Goal: Task Accomplishment & Management: Use online tool/utility

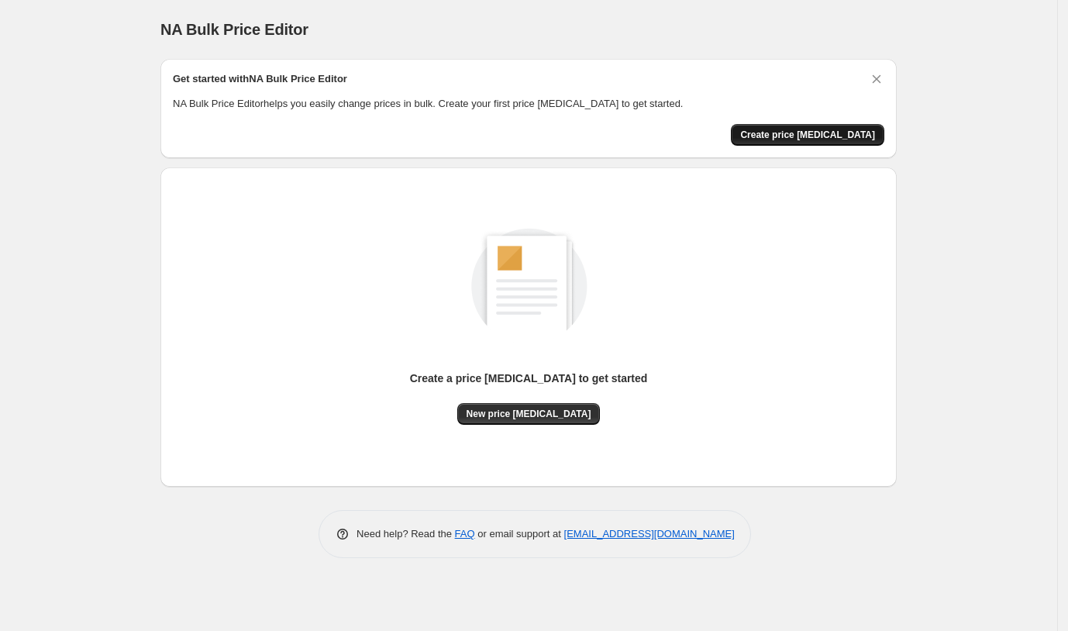
click at [810, 133] on span "Create price [MEDICAL_DATA]" at bounding box center [807, 135] width 135 height 12
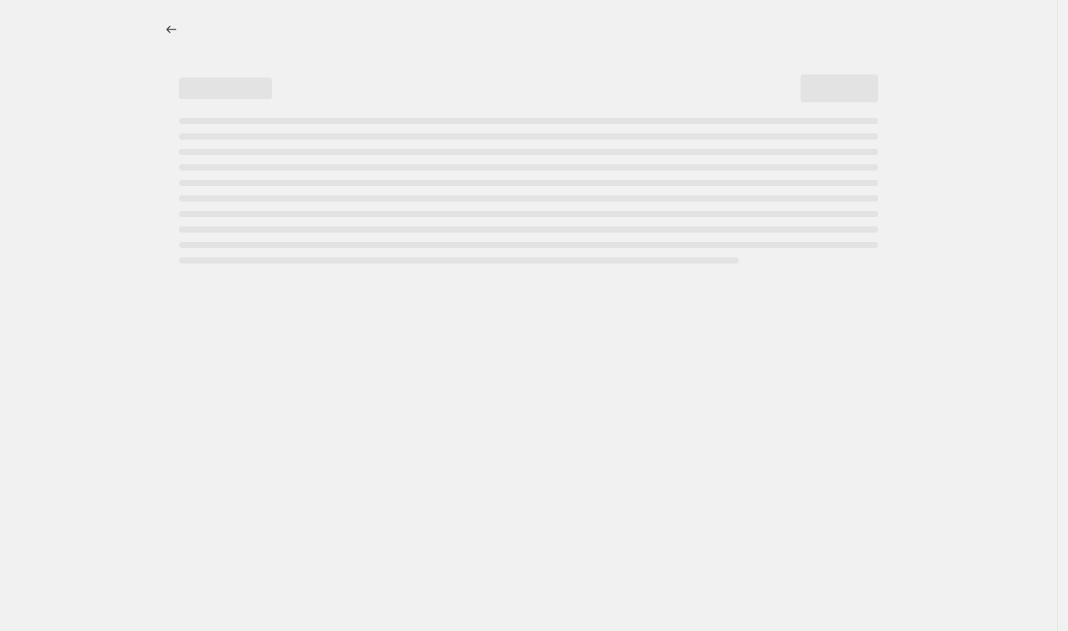
select select "percentage"
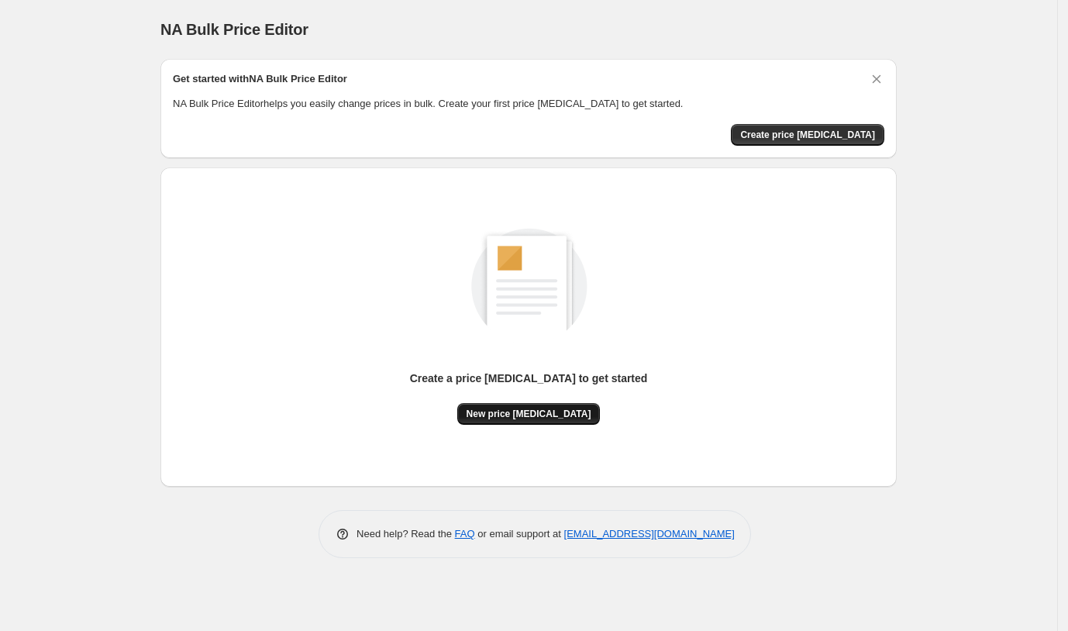
click at [517, 412] on span "New price [MEDICAL_DATA]" at bounding box center [528, 414] width 125 height 12
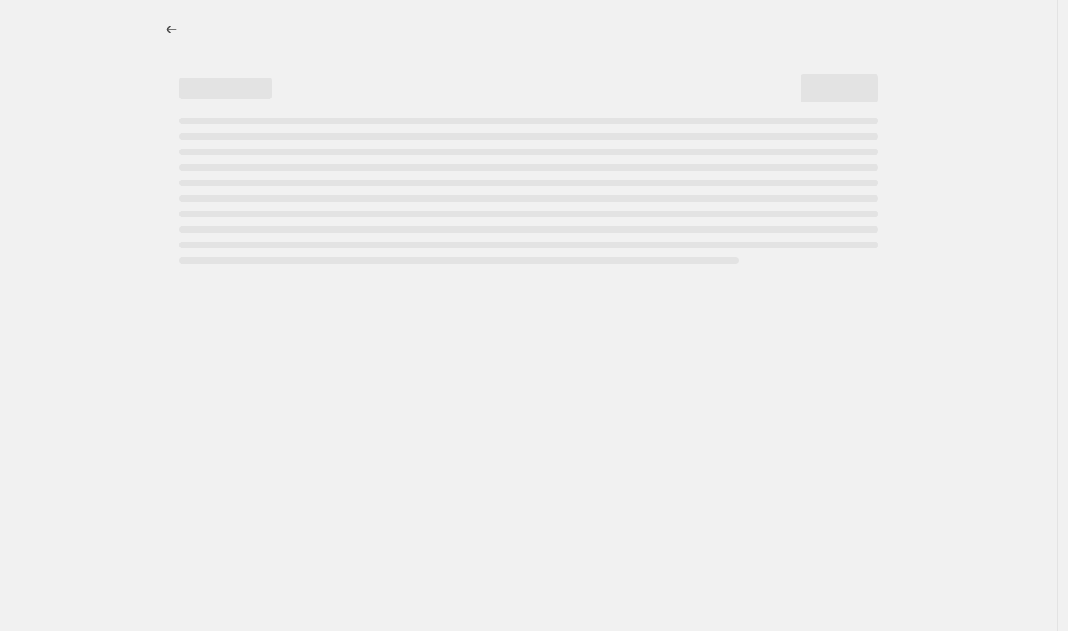
select select "percentage"
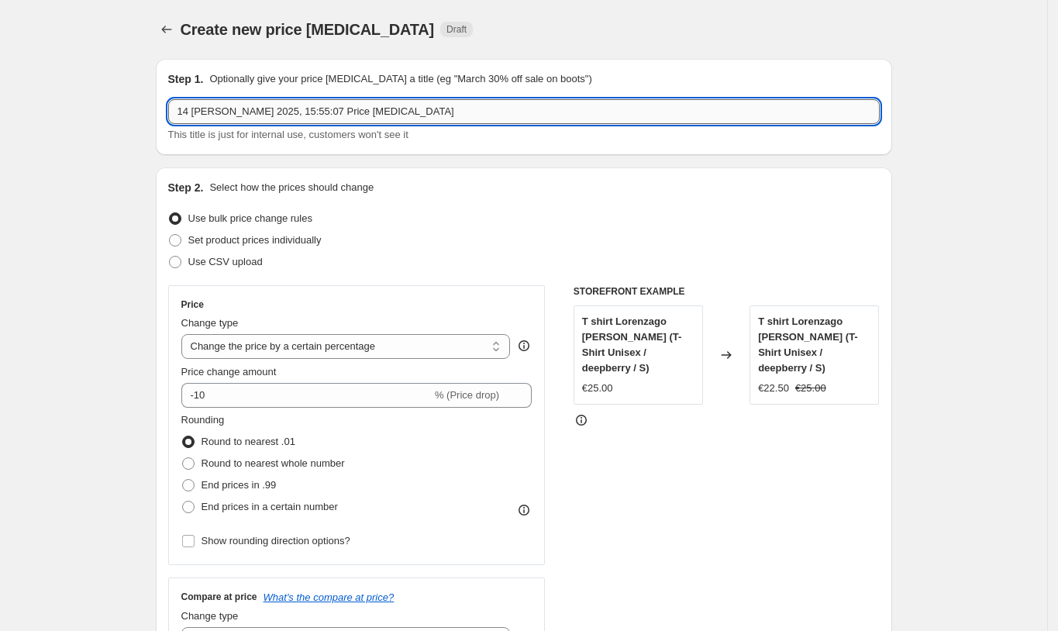
click at [243, 113] on input "14 [PERSON_NAME] 2025, 15:55:07 Price [MEDICAL_DATA]" at bounding box center [523, 111] width 711 height 25
click at [271, 243] on span "Set product prices individually" at bounding box center [254, 240] width 133 height 12
click at [170, 235] on input "Set product prices individually" at bounding box center [169, 234] width 1 height 1
radio input "true"
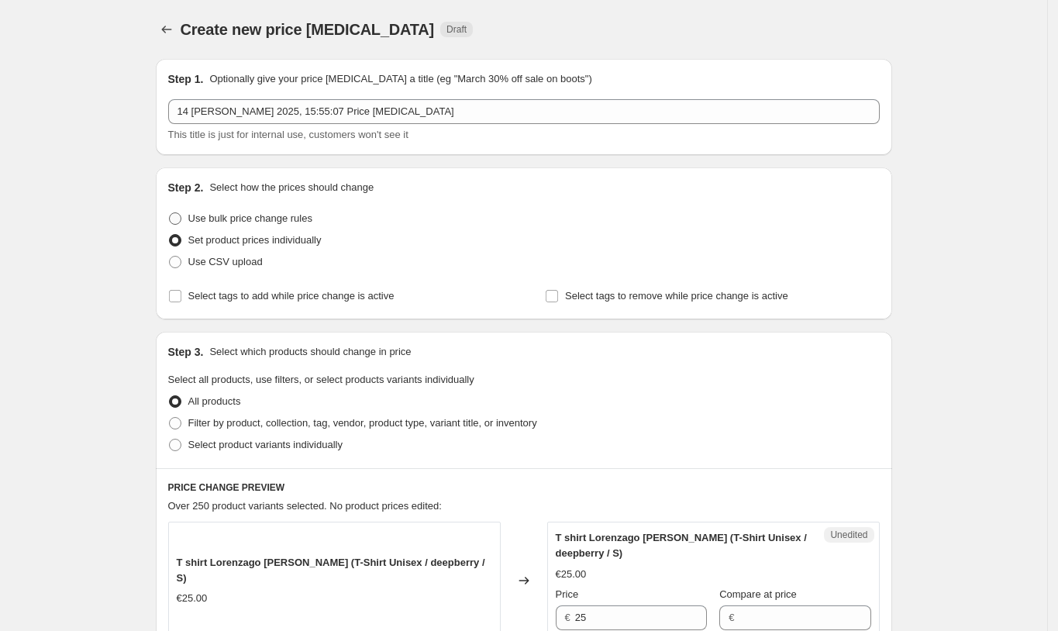
click at [260, 212] on span "Use bulk price change rules" at bounding box center [250, 218] width 124 height 12
click at [170, 212] on input "Use bulk price change rules" at bounding box center [169, 212] width 1 height 1
radio input "true"
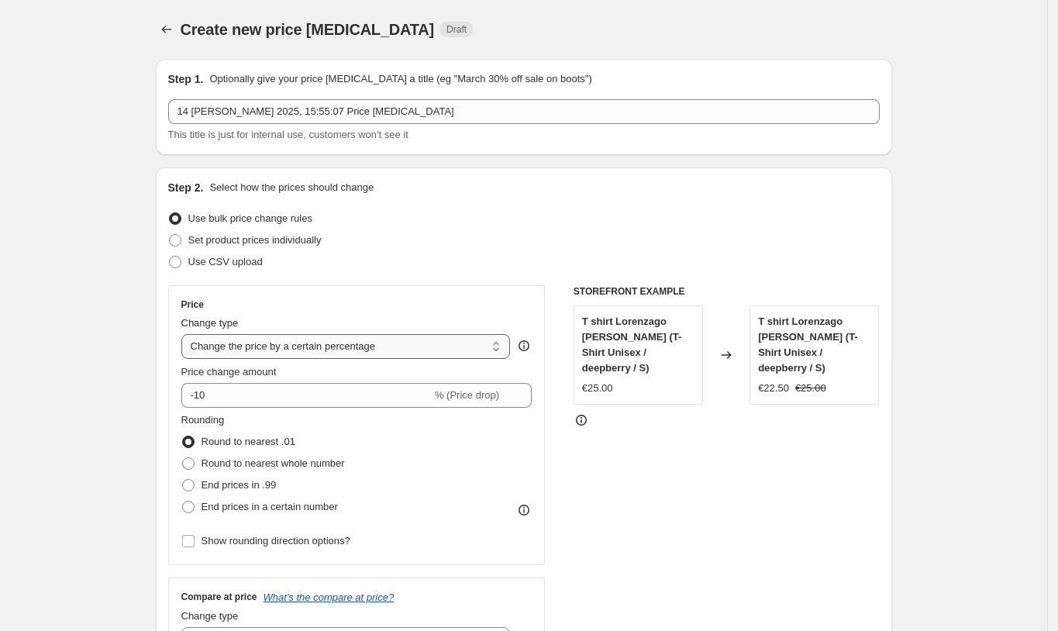
click at [332, 346] on select "Change the price to a certain amount Change the price by a certain amount Chang…" at bounding box center [345, 346] width 329 height 25
select select "margin"
type input "50"
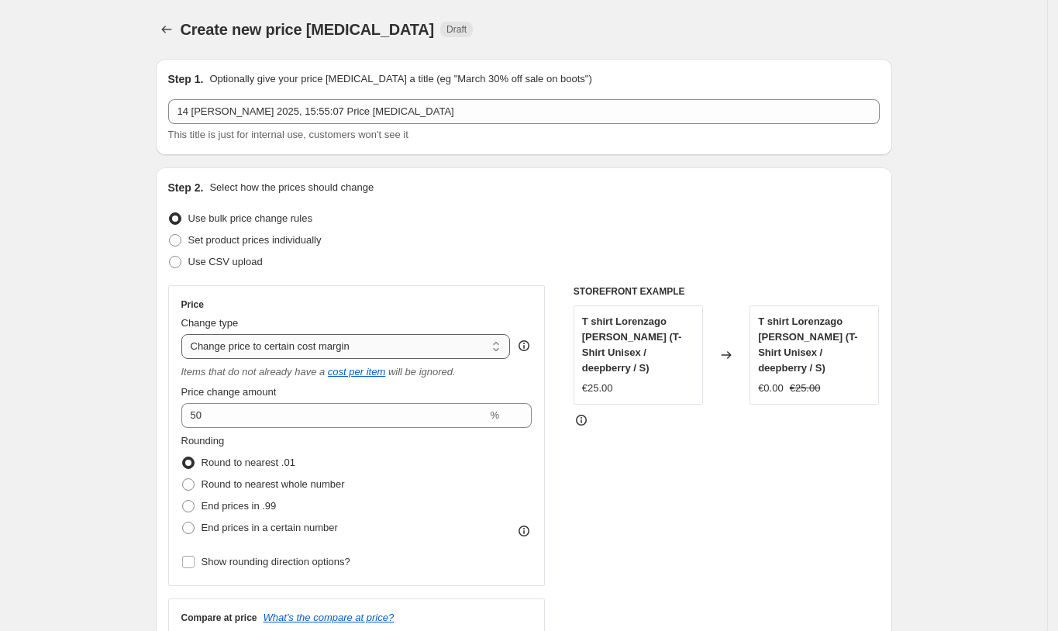
click at [301, 353] on select "Change the price to a certain amount Change the price by a certain amount Chang…" at bounding box center [345, 346] width 329 height 25
select select "percentage"
click at [186, 334] on select "Change the price to a certain amount Change the price by a certain amount Chang…" at bounding box center [345, 346] width 329 height 25
type input "-15"
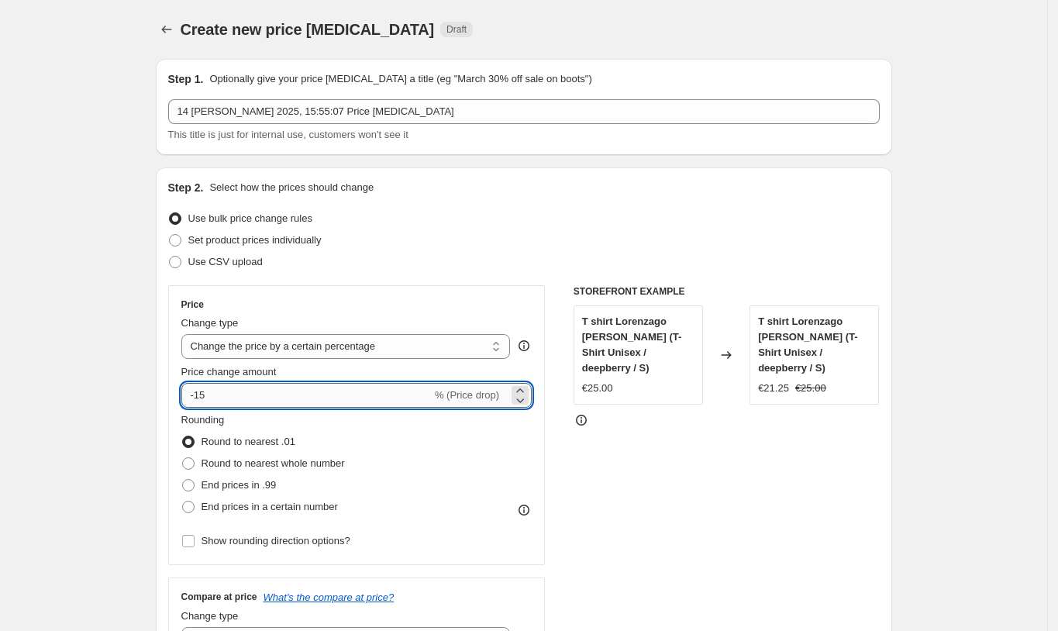
click at [284, 397] on input "-15" at bounding box center [306, 395] width 250 height 25
type input "25"
click at [322, 465] on span "Round to nearest whole number" at bounding box center [272, 463] width 143 height 12
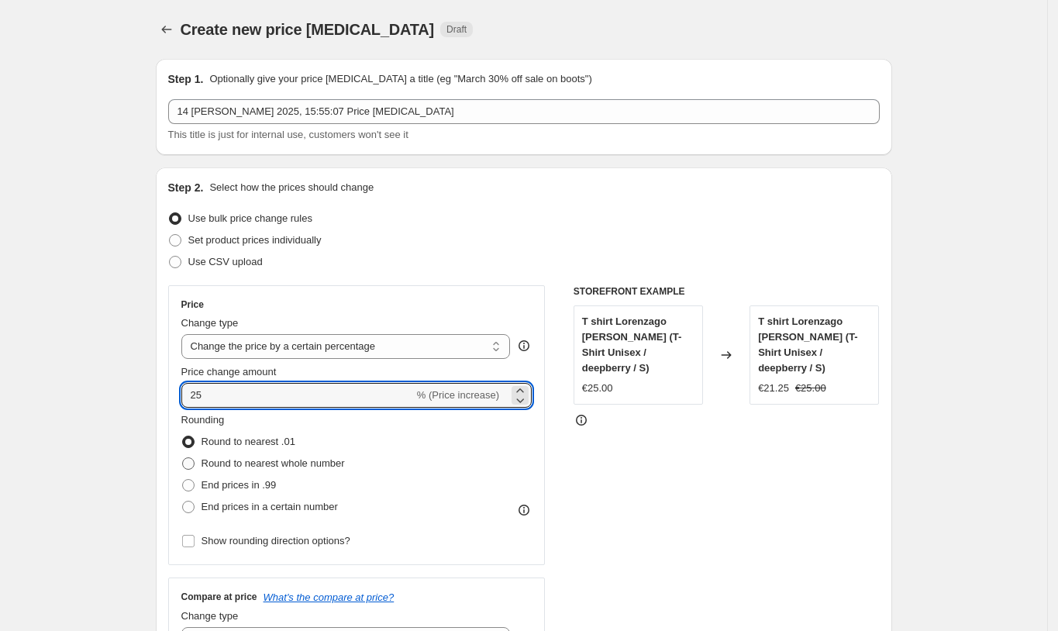
click at [183, 458] on input "Round to nearest whole number" at bounding box center [182, 457] width 1 height 1
radio input "true"
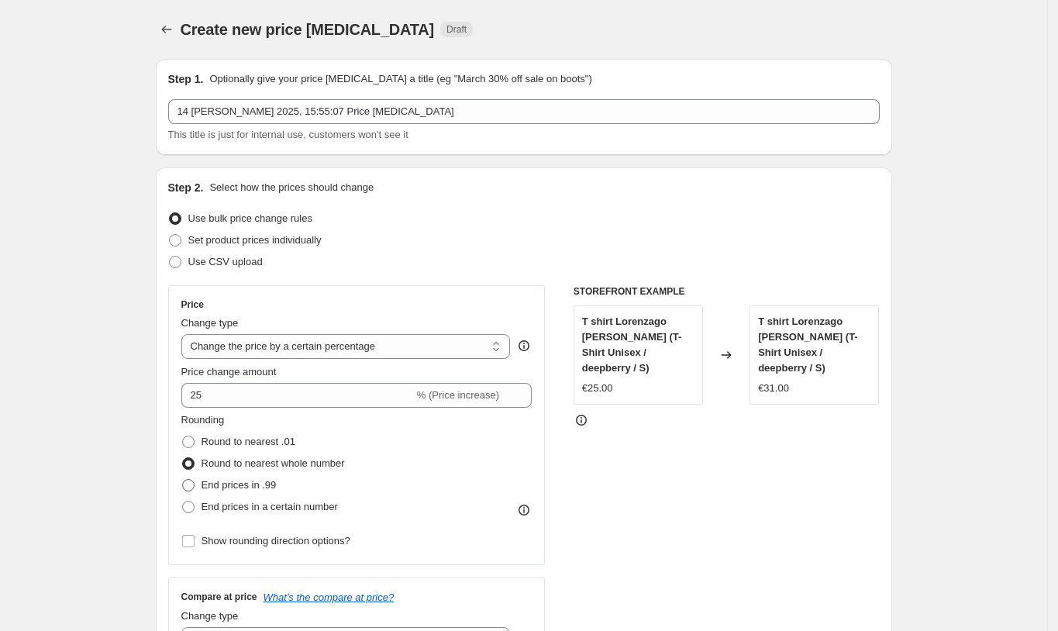
click at [273, 487] on span "End prices in .99" at bounding box center [238, 485] width 75 height 12
click at [183, 480] on input "End prices in .99" at bounding box center [182, 479] width 1 height 1
radio input "true"
click at [270, 515] on label "End prices in a certain number" at bounding box center [259, 507] width 157 height 22
click at [183, 501] on input "End prices in a certain number" at bounding box center [182, 501] width 1 height 1
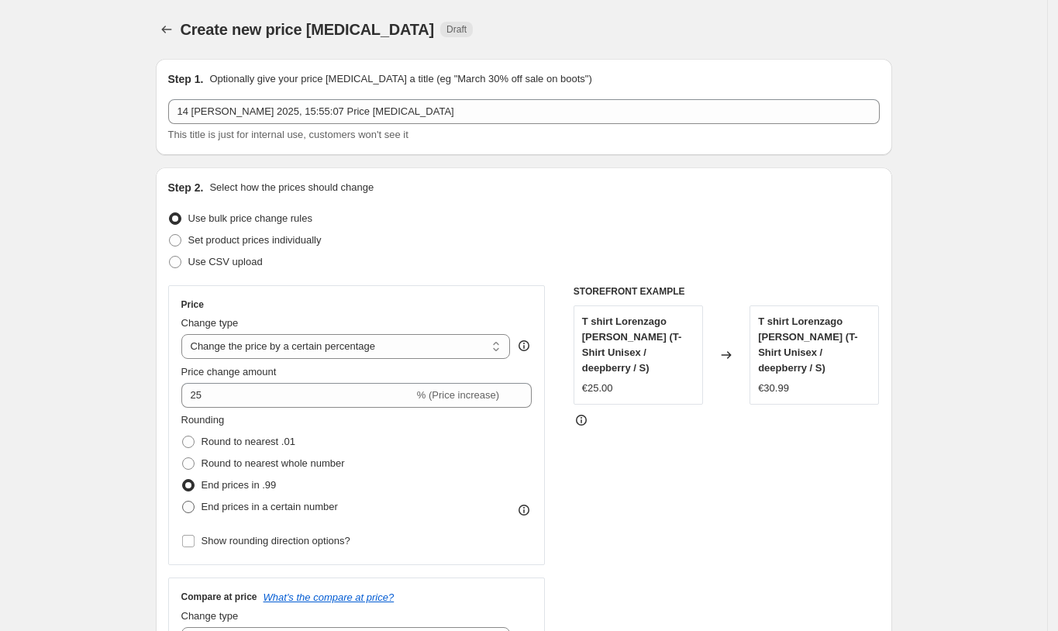
radio input "true"
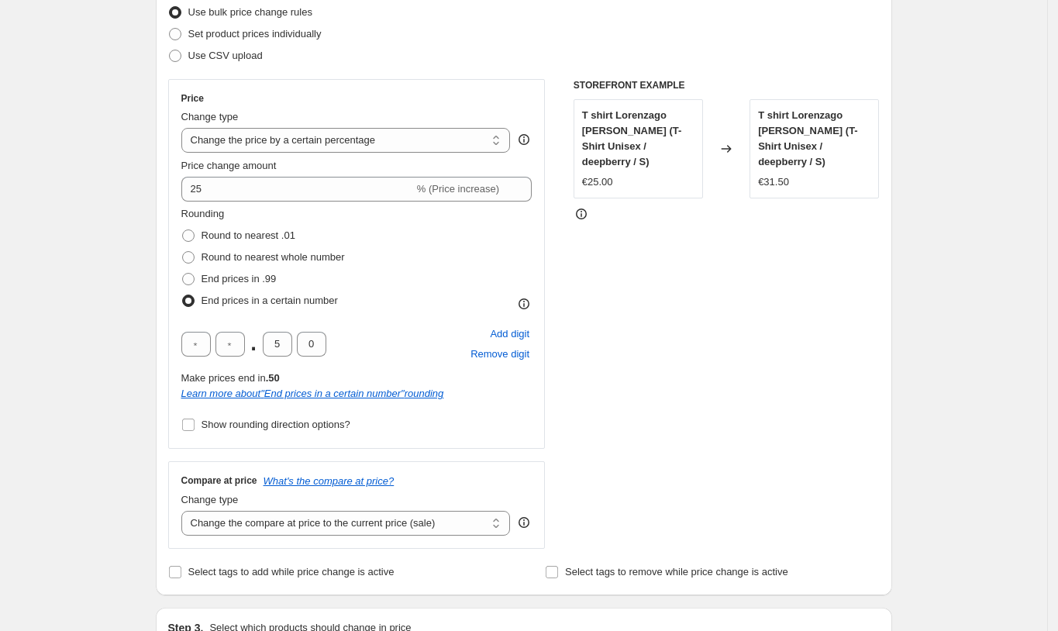
scroll to position [103, 0]
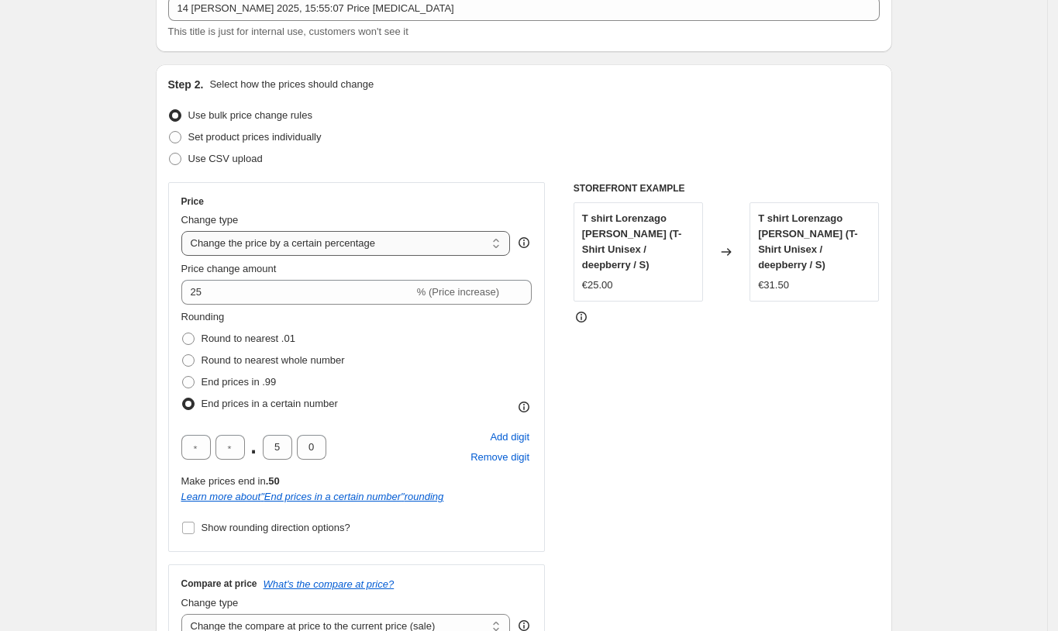
click at [380, 251] on select "Change the price to a certain amount Change the price by a certain amount Chang…" at bounding box center [345, 243] width 329 height 25
select select "to"
click at [186, 231] on select "Change the price to a certain amount Change the price by a certain amount Chang…" at bounding box center [345, 243] width 329 height 25
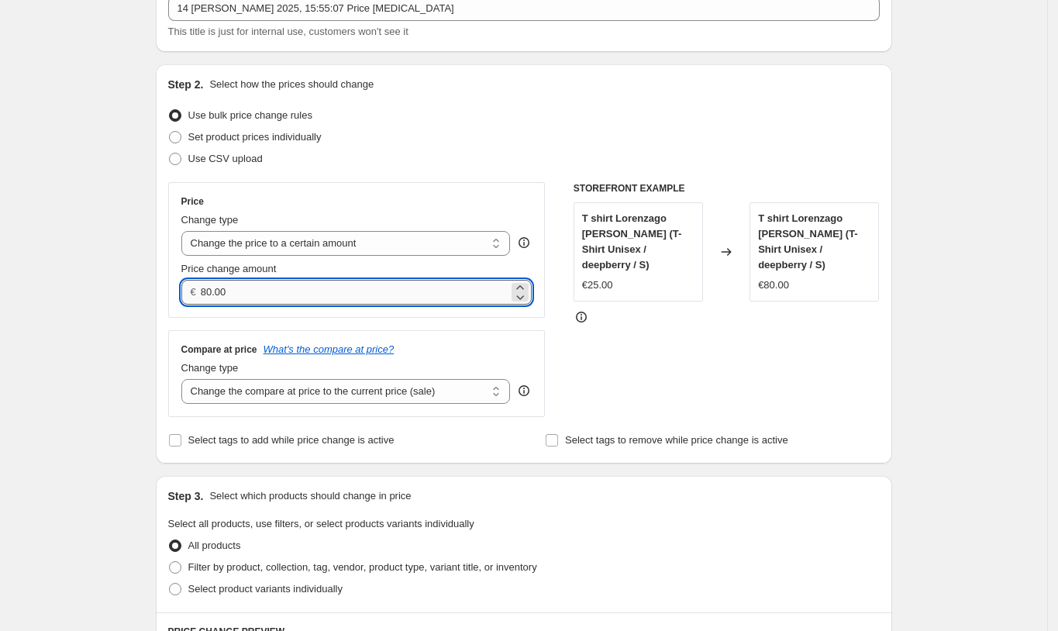
click at [353, 280] on input "80.00" at bounding box center [355, 292] width 308 height 25
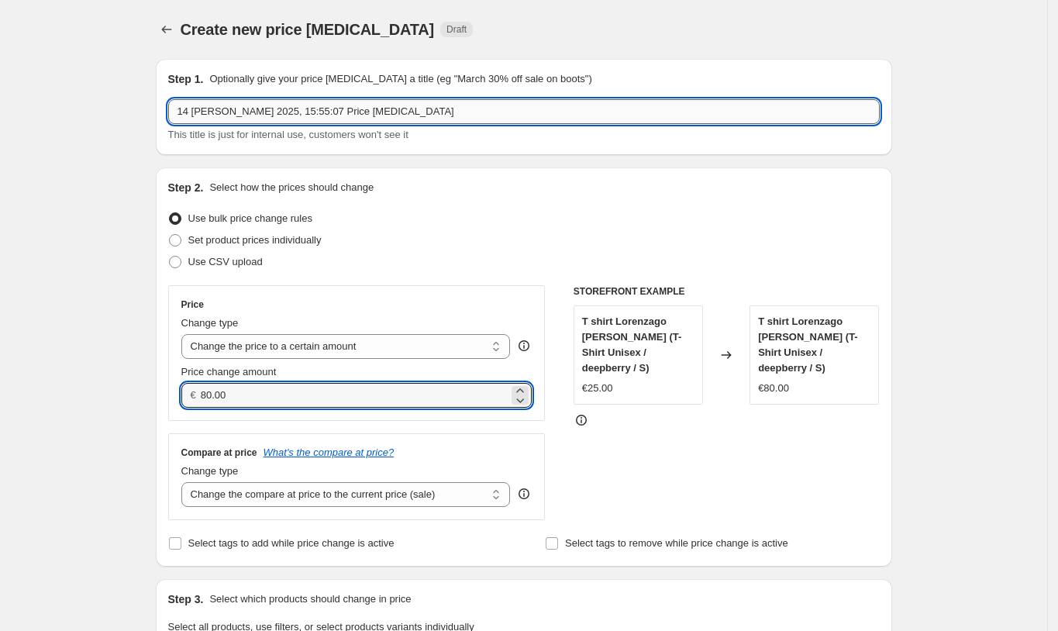
click at [310, 119] on input "14 [PERSON_NAME] 2025, 15:55:07 Price [MEDICAL_DATA]" at bounding box center [523, 111] width 711 height 25
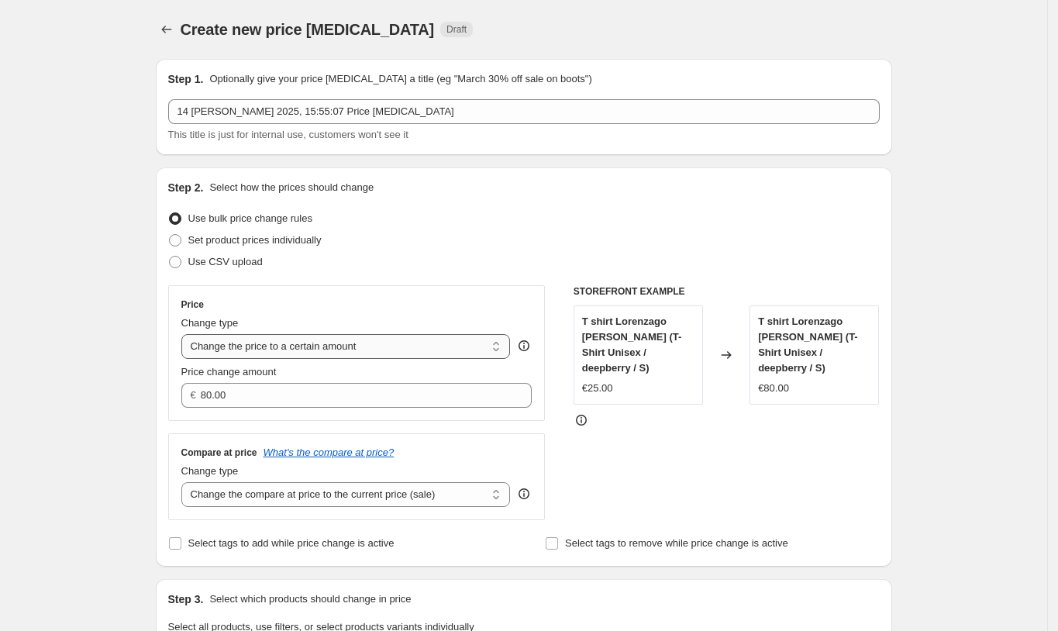
click at [276, 339] on select "Change the price to a certain amount Change the price by a certain amount Chang…" at bounding box center [345, 346] width 329 height 25
click at [186, 334] on select "Change the price to a certain amount Change the price by a certain amount Chang…" at bounding box center [345, 346] width 329 height 25
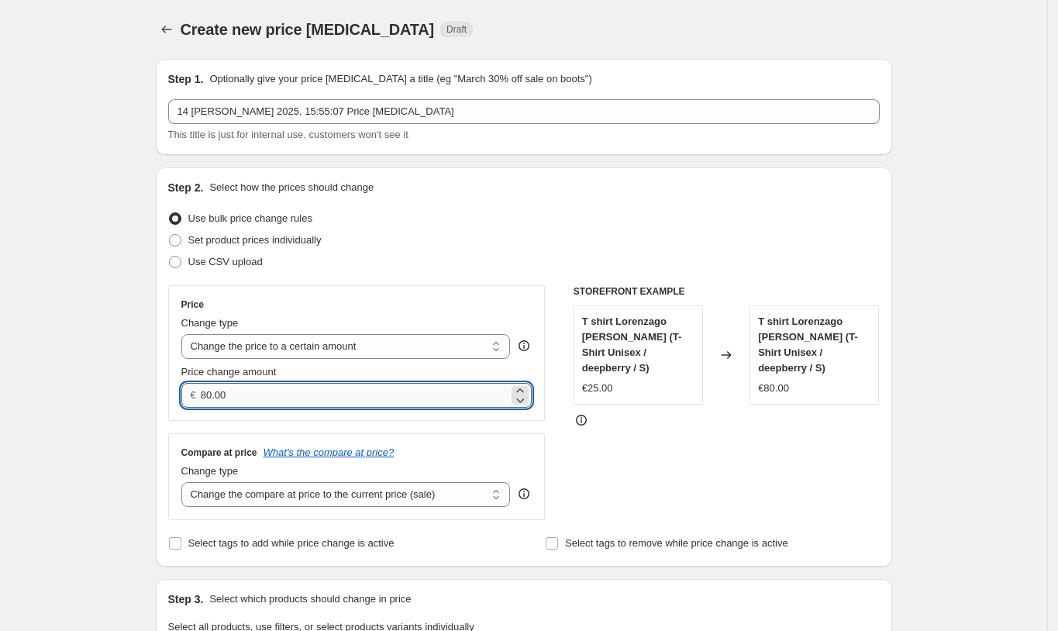
click at [266, 388] on input "80.00" at bounding box center [355, 395] width 308 height 25
type input "19.00"
click at [416, 436] on div "Compare at price What's the compare at price? Change type Change the compare at…" at bounding box center [356, 476] width 377 height 87
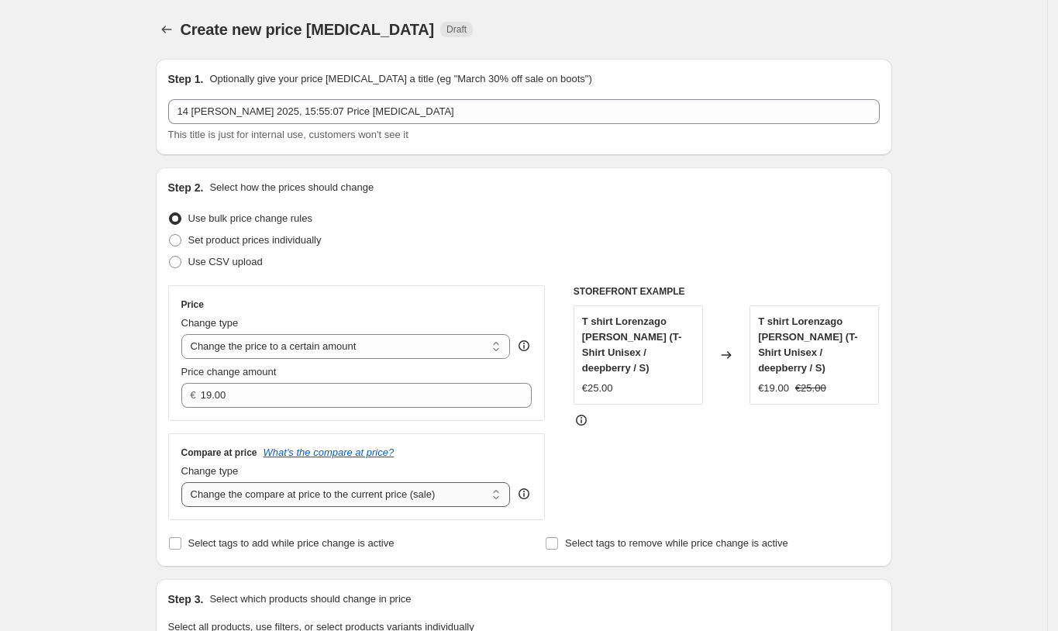
click at [404, 487] on select "Change the compare at price to the current price (sale) Change the compare at p…" at bounding box center [345, 494] width 329 height 25
select select "remove"
click at [186, 483] on select "Change the compare at price to the current price (sale) Change the compare at p…" at bounding box center [345, 494] width 329 height 25
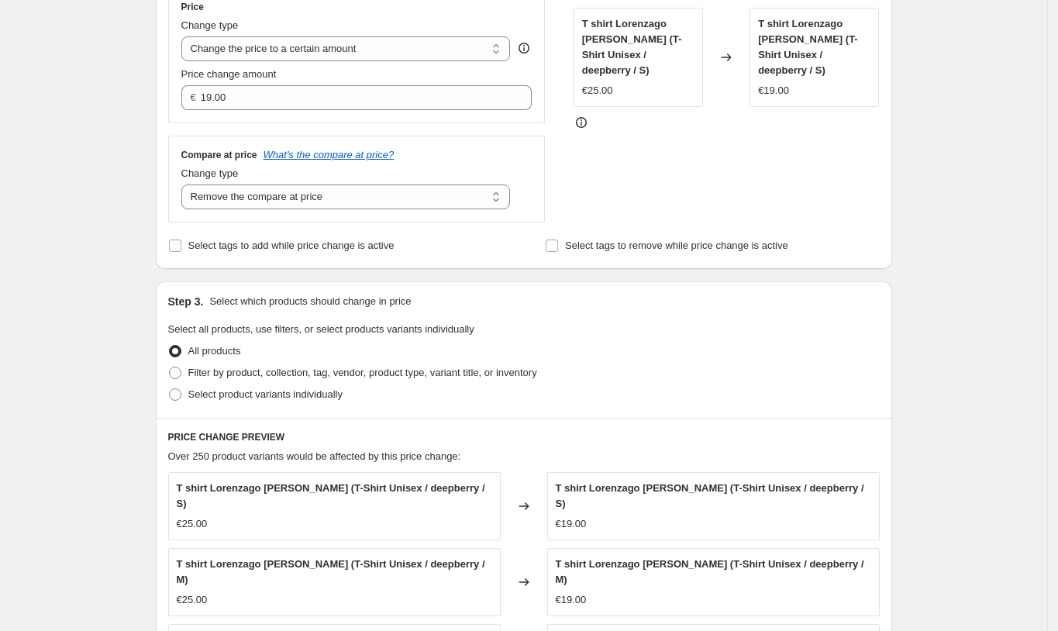
scroll to position [310, 0]
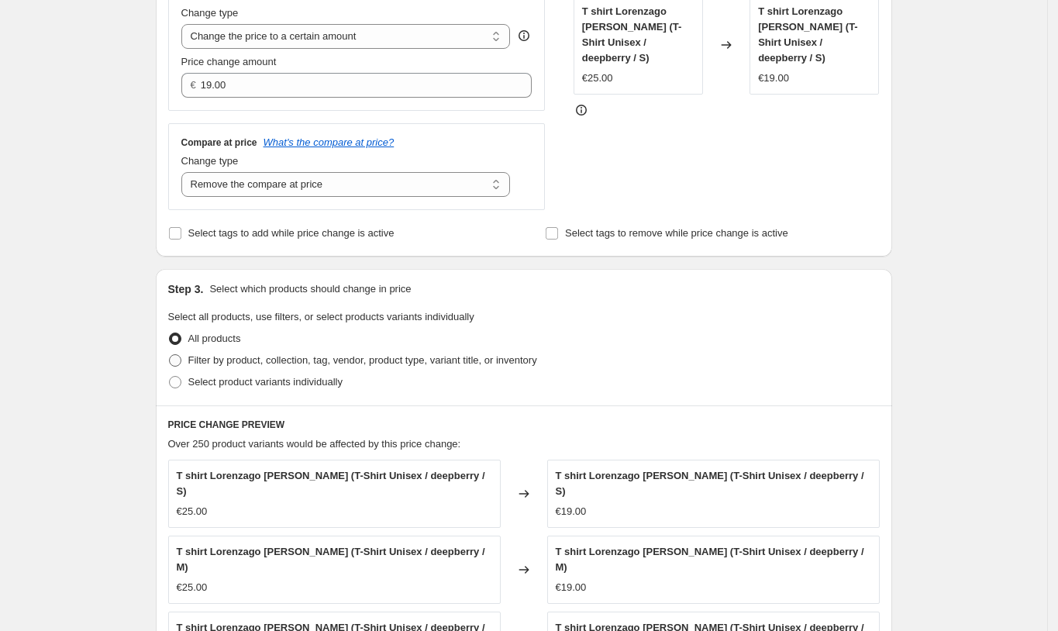
click at [177, 360] on span at bounding box center [175, 360] width 12 height 12
click at [170, 355] on input "Filter by product, collection, tag, vendor, product type, variant title, or inv…" at bounding box center [169, 354] width 1 height 1
radio input "true"
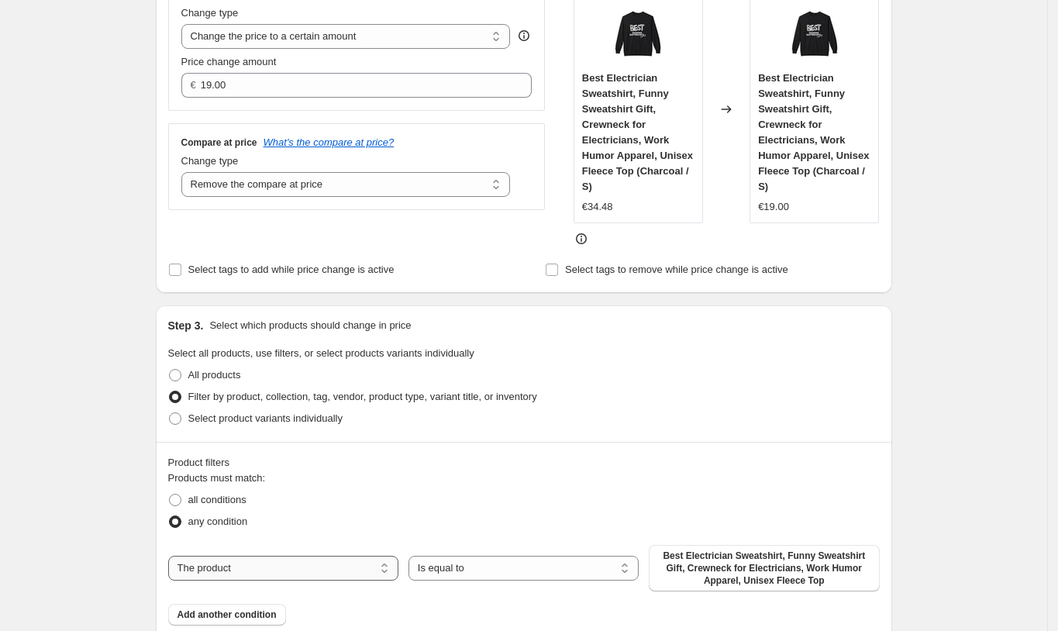
click at [271, 577] on select "The product The product's collection The product's tag The product's vendor The…" at bounding box center [283, 568] width 230 height 25
click at [776, 561] on span "Best Electrician Sweatshirt, Funny Sweatshirt Gift, Crewneck for Electricians, …" at bounding box center [764, 567] width 212 height 37
click at [181, 373] on span at bounding box center [175, 375] width 12 height 12
click at [170, 370] on input "All products" at bounding box center [169, 369] width 1 height 1
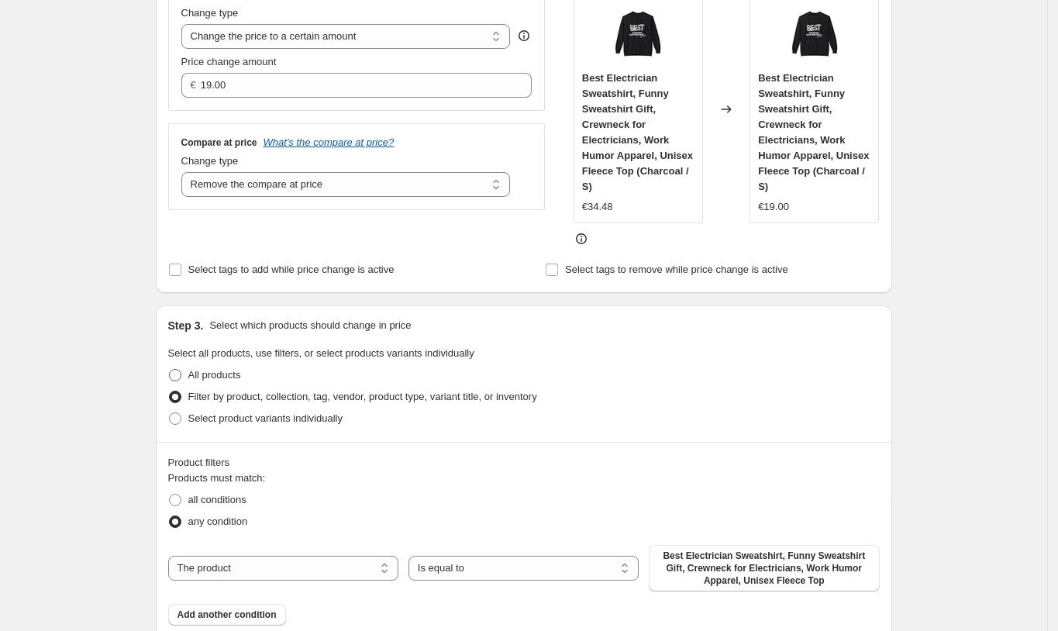
radio input "true"
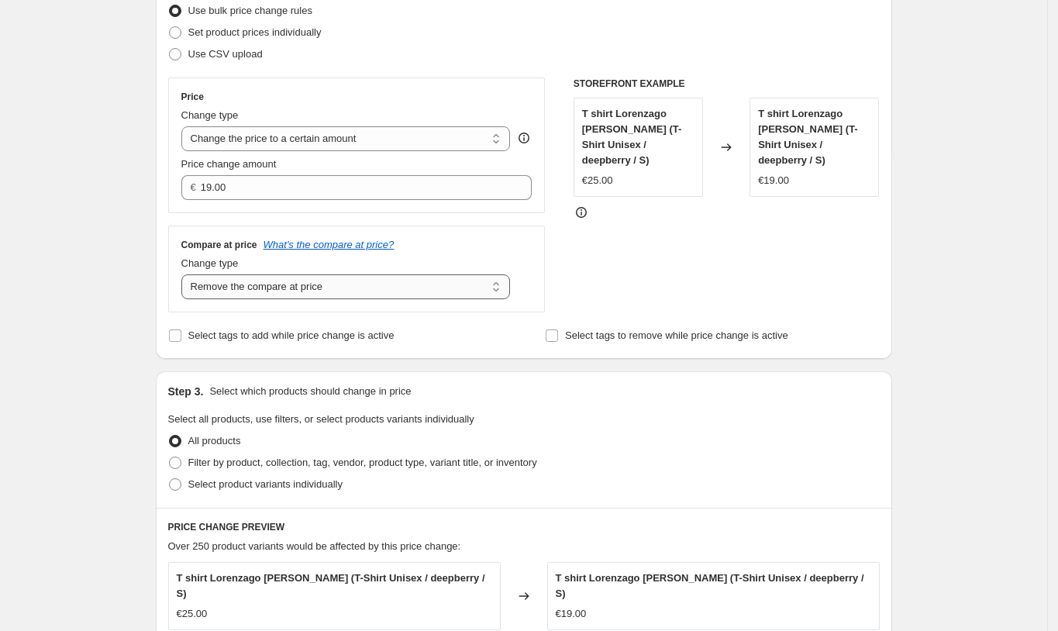
scroll to position [206, 0]
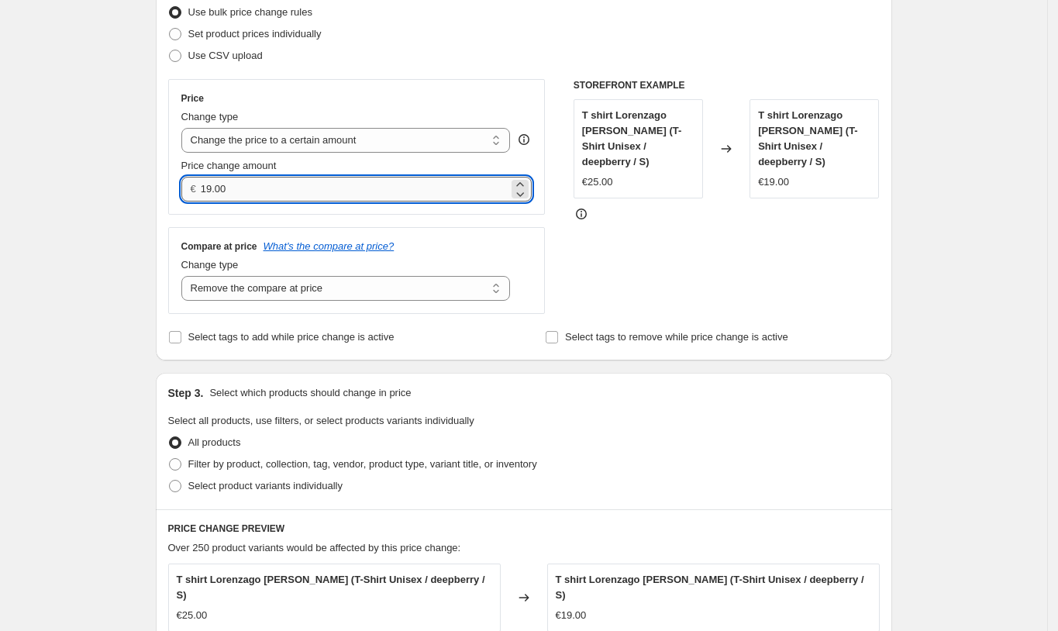
click at [259, 191] on input "19.00" at bounding box center [355, 189] width 308 height 25
type input "18"
type input "18.4"
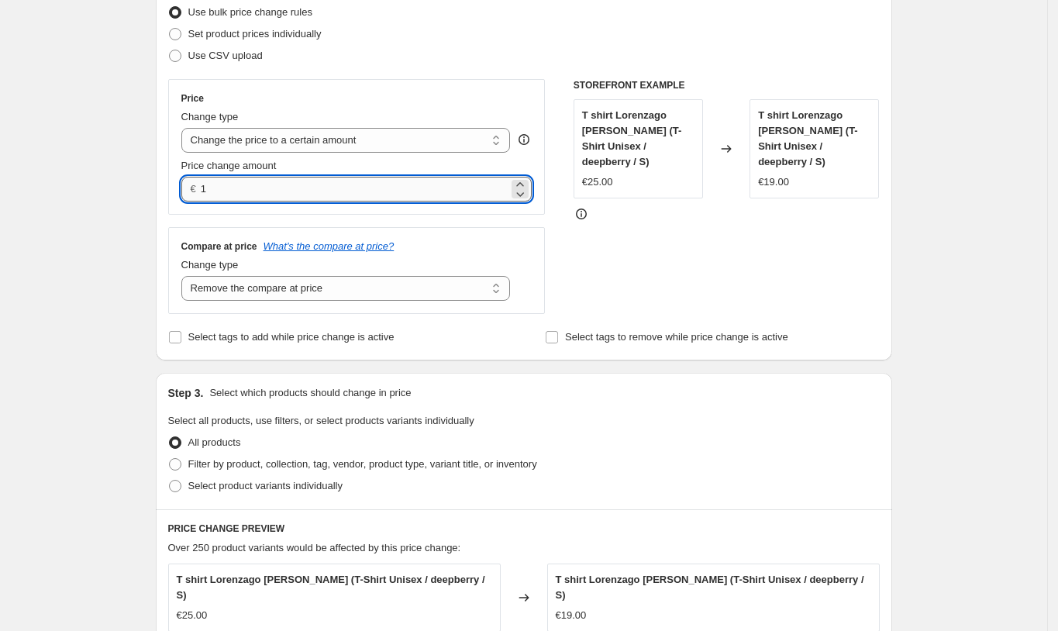
type input "19"
type input "19.45"
click at [693, 285] on div "STOREFRONT EXAMPLE T shirt Lorenzago di Cadore Perfezione (T-Shirt Unisex / dee…" at bounding box center [726, 196] width 306 height 235
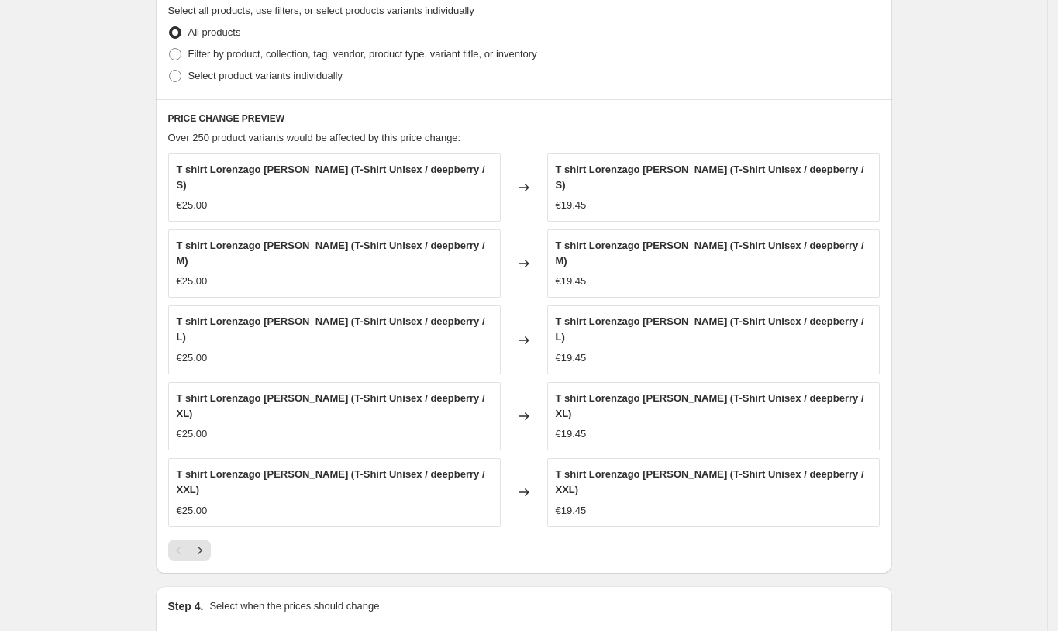
scroll to position [516, 0]
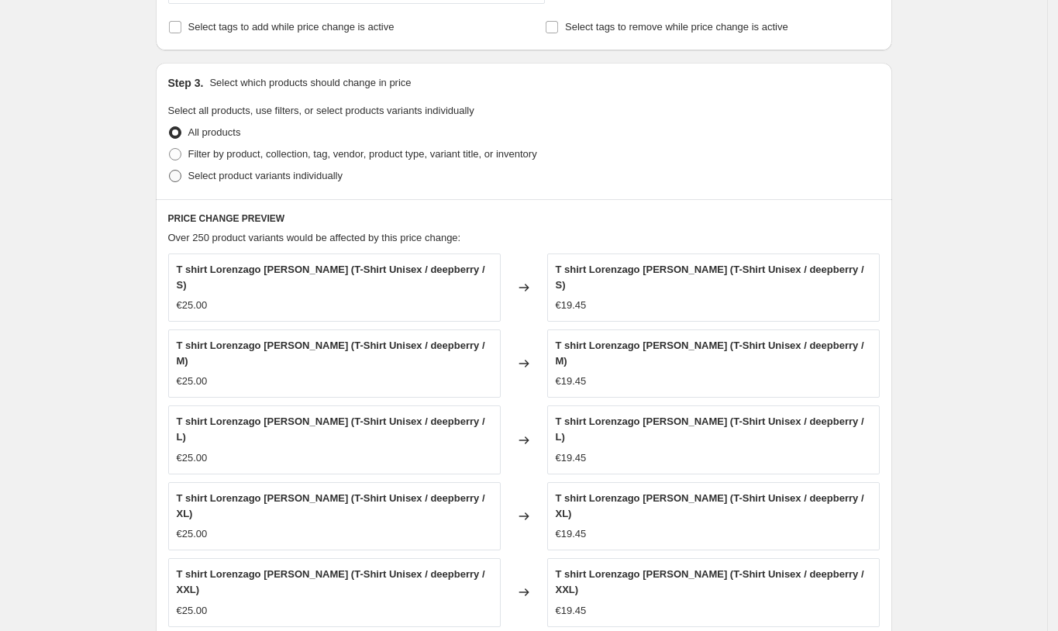
click at [230, 177] on span "Select product variants individually" at bounding box center [265, 176] width 154 height 12
click at [170, 170] on input "Select product variants individually" at bounding box center [169, 170] width 1 height 1
radio input "true"
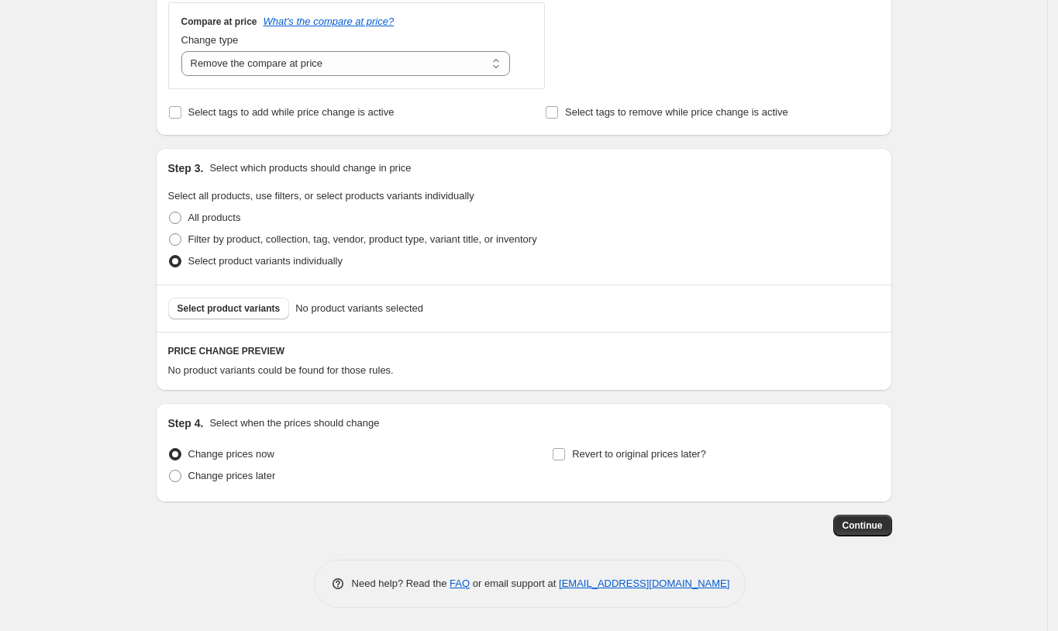
scroll to position [431, 0]
click at [252, 312] on span "Select product variants" at bounding box center [228, 308] width 103 height 12
click at [233, 215] on span "All products" at bounding box center [214, 218] width 53 height 12
click at [170, 212] on input "All products" at bounding box center [169, 212] width 1 height 1
radio input "true"
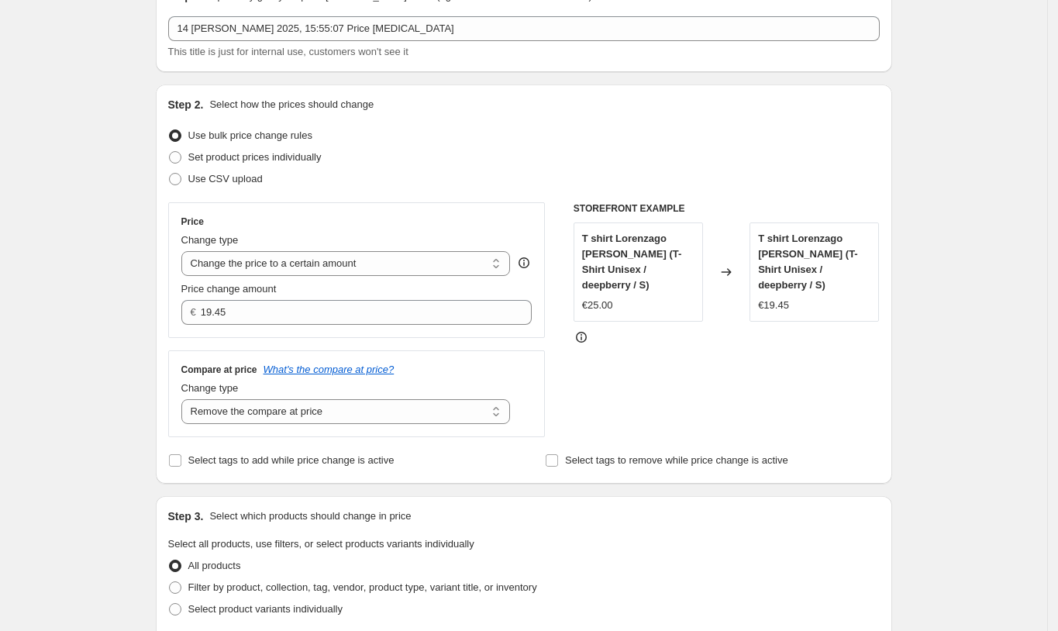
scroll to position [0, 0]
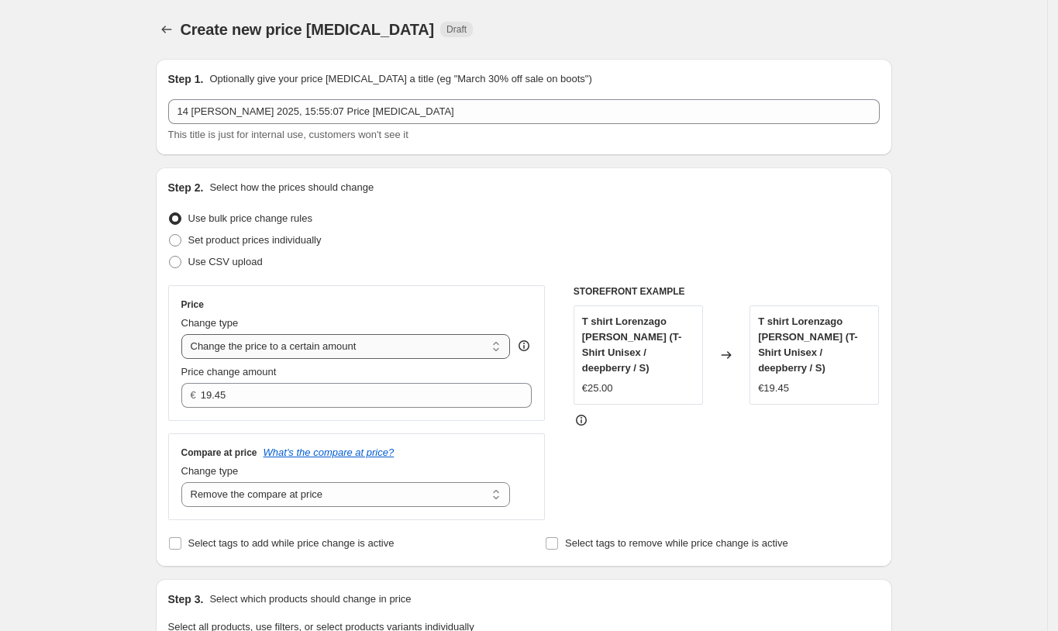
click at [289, 347] on select "Change the price to a certain amount Change the price by a certain amount Chang…" at bounding box center [345, 346] width 329 height 25
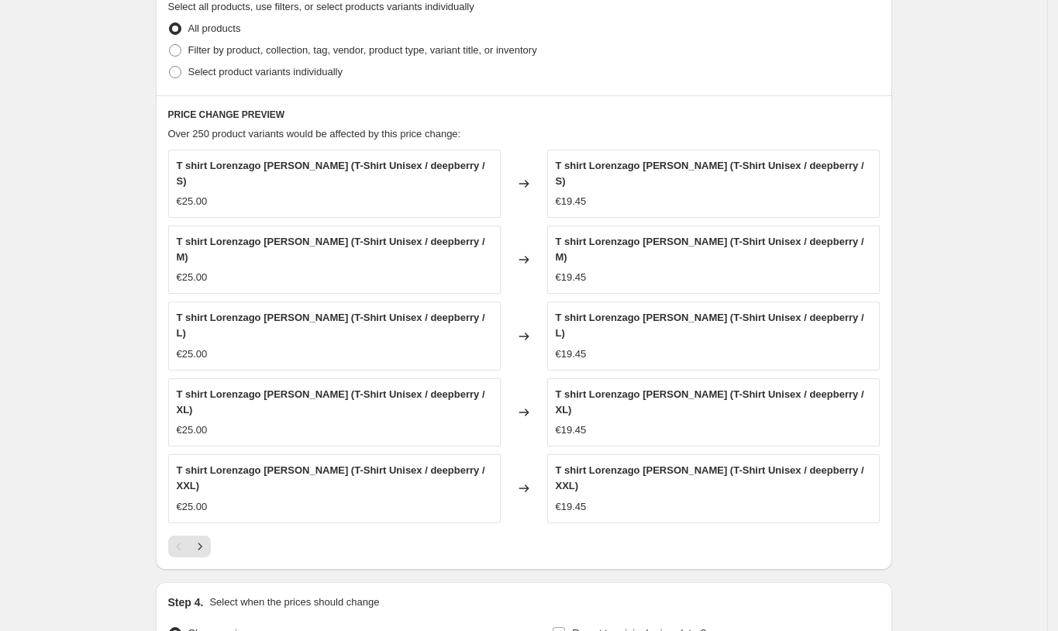
scroll to position [723, 0]
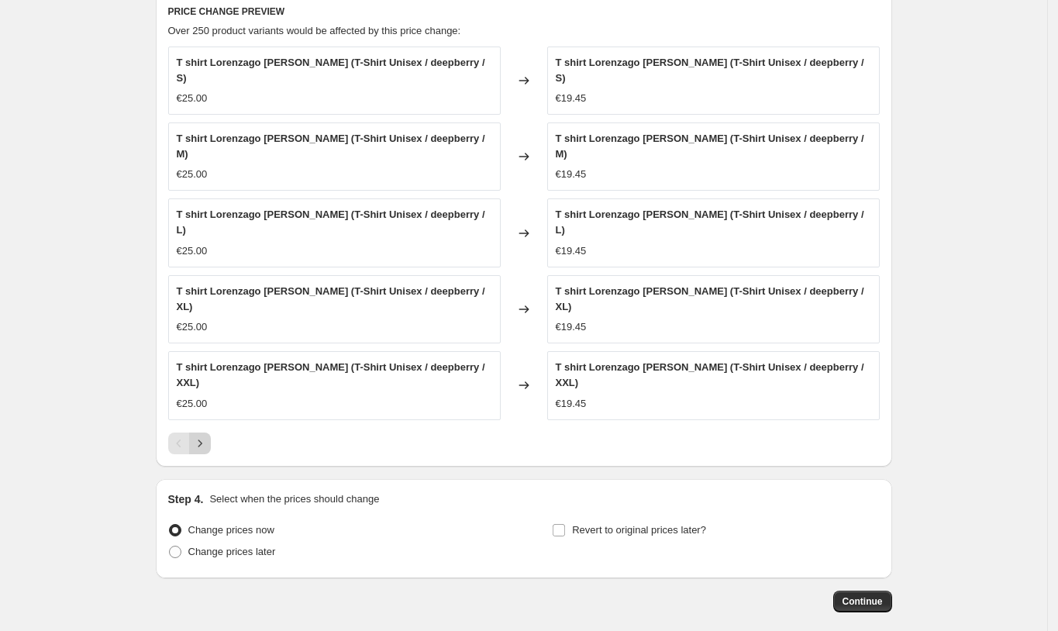
click at [203, 447] on icon "Next" at bounding box center [199, 442] width 15 height 15
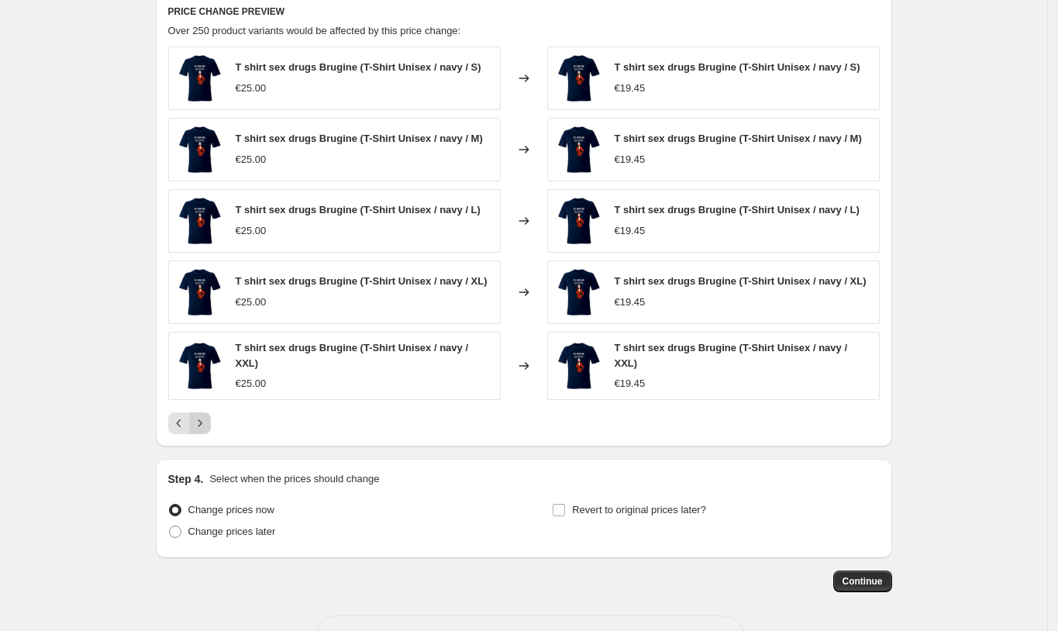
click at [208, 424] on icon "Next" at bounding box center [199, 422] width 15 height 15
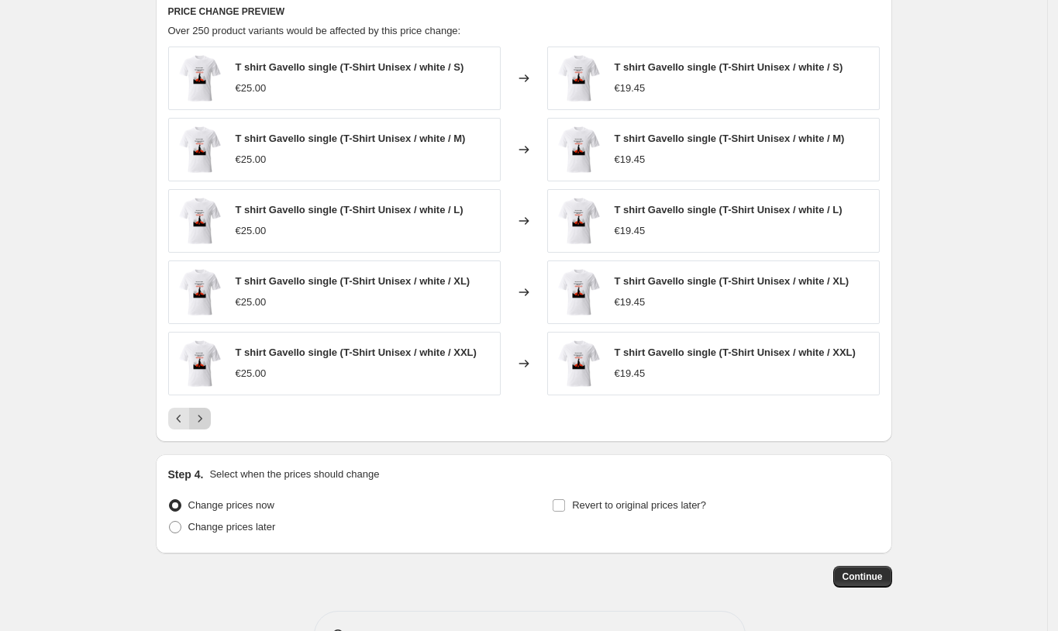
click at [208, 424] on icon "Next" at bounding box center [199, 418] width 15 height 15
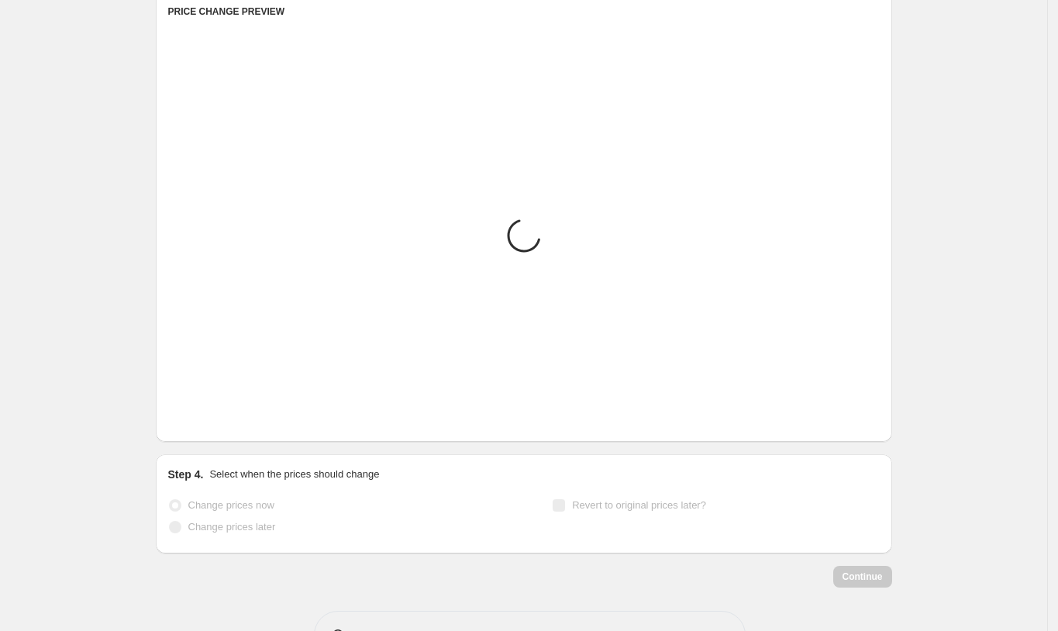
scroll to position [722, 0]
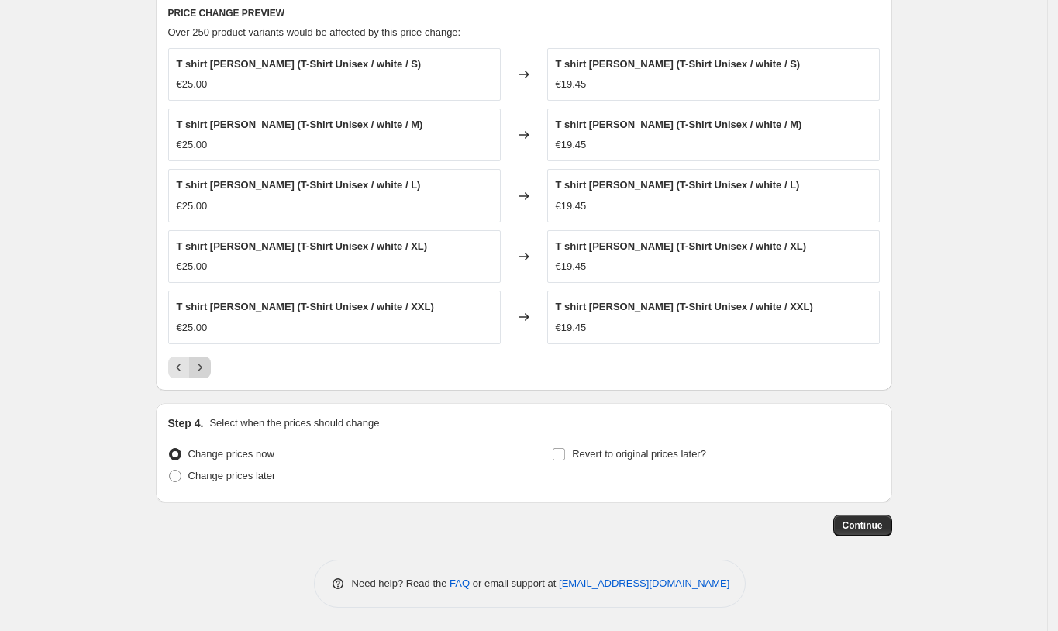
click at [208, 366] on icon "Next" at bounding box center [199, 367] width 15 height 15
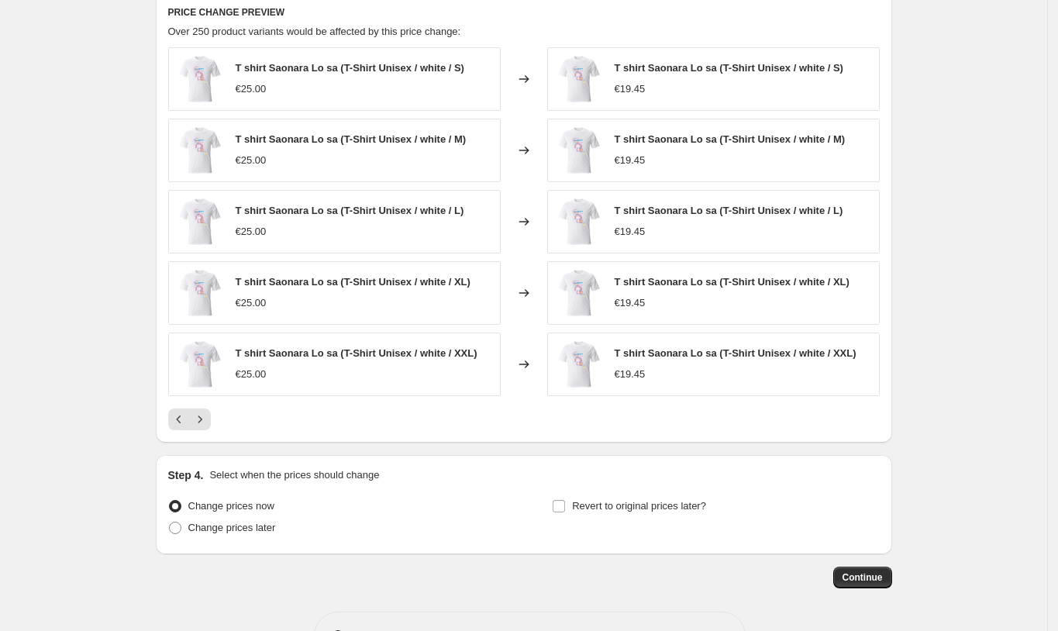
click at [201, 432] on div "PRICE CHANGE PREVIEW Over 250 product variants would be affected by this price …" at bounding box center [524, 217] width 736 height 449
click at [201, 418] on icon "Next" at bounding box center [200, 418] width 4 height 7
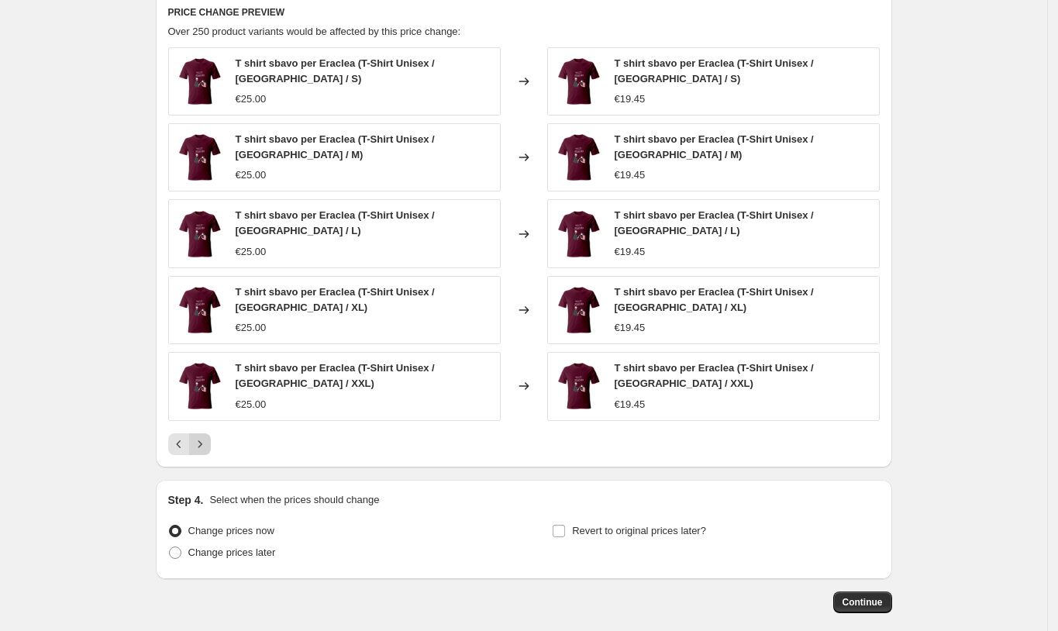
click at [204, 418] on div "T shirt sbavo per Eraclea (T-Shirt Unisex / [GEOGRAPHIC_DATA] / XXL) €25.00" at bounding box center [334, 386] width 332 height 68
click at [198, 447] on icon "Next" at bounding box center [199, 443] width 15 height 15
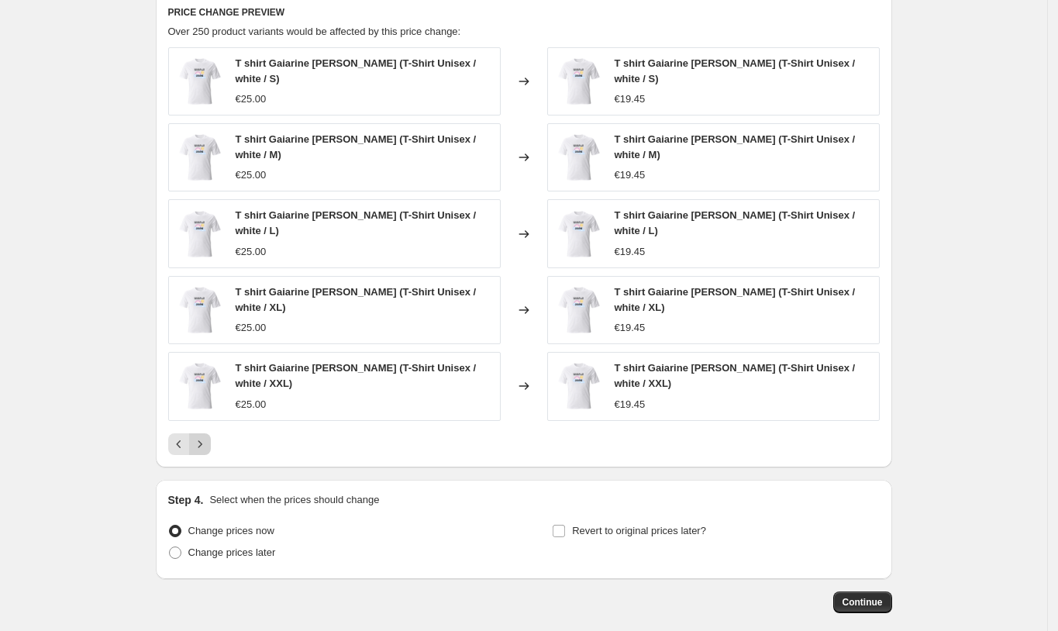
click at [198, 436] on icon "Next" at bounding box center [199, 443] width 15 height 15
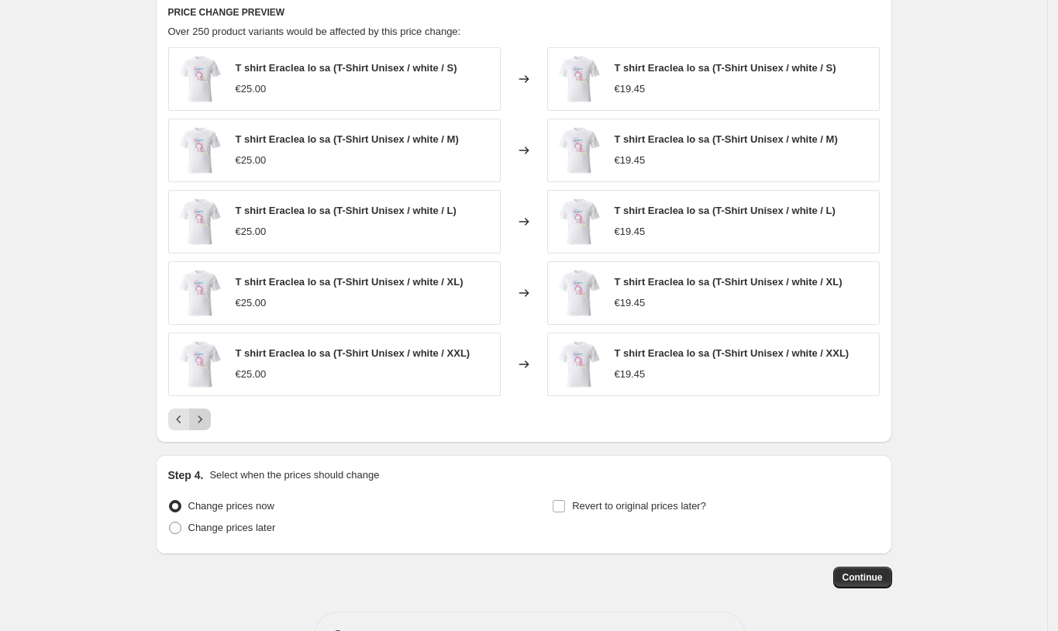
click at [198, 421] on icon "Next" at bounding box center [199, 418] width 15 height 15
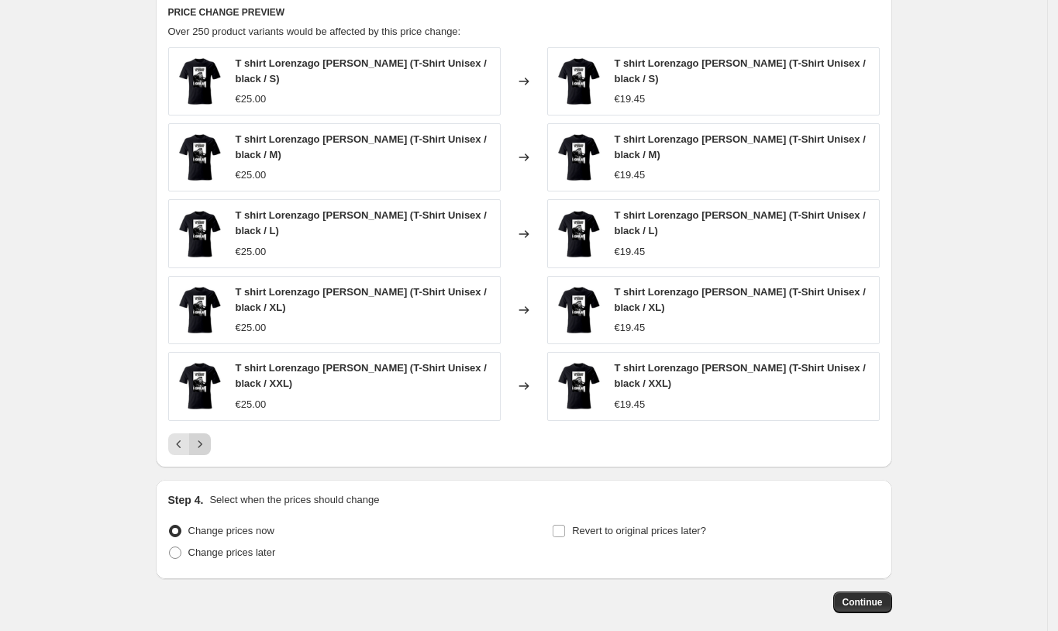
click at [198, 420] on div "T shirt Lorenzago [PERSON_NAME] (T-Shirt Unisex / black / XXL) €25.00" at bounding box center [334, 386] width 332 height 68
click at [205, 441] on icon "Next" at bounding box center [199, 443] width 15 height 15
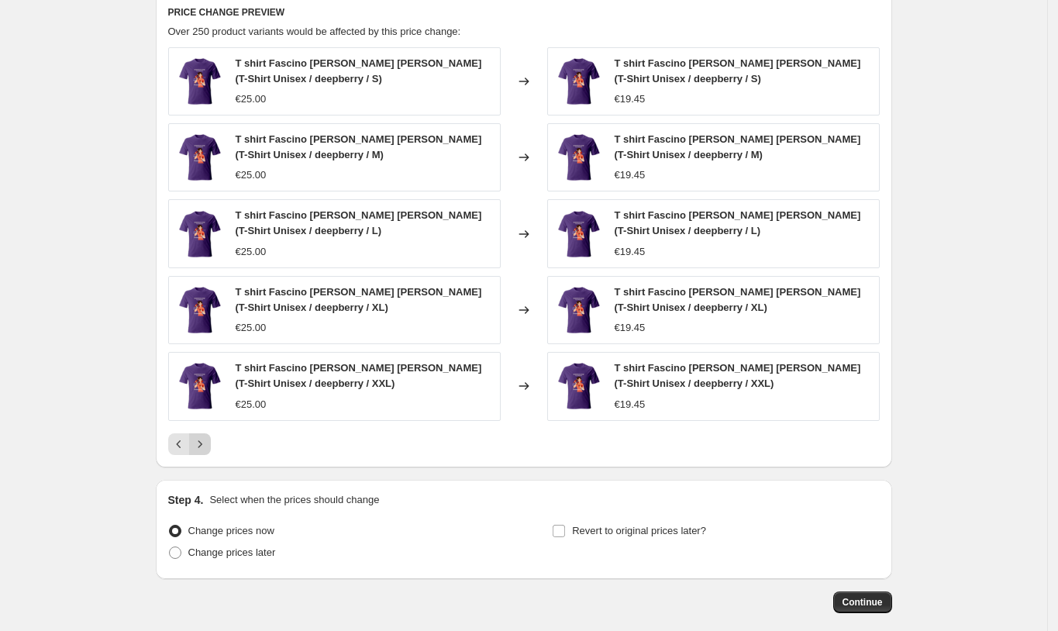
click at [205, 441] on icon "Next" at bounding box center [199, 443] width 15 height 15
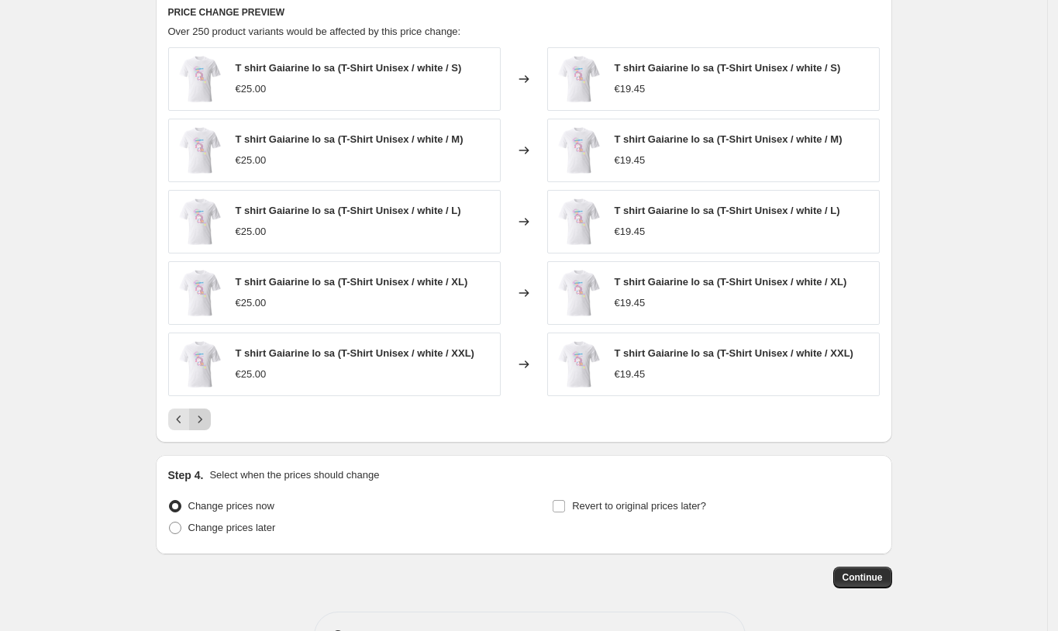
click at [202, 419] on icon "Next" at bounding box center [199, 418] width 15 height 15
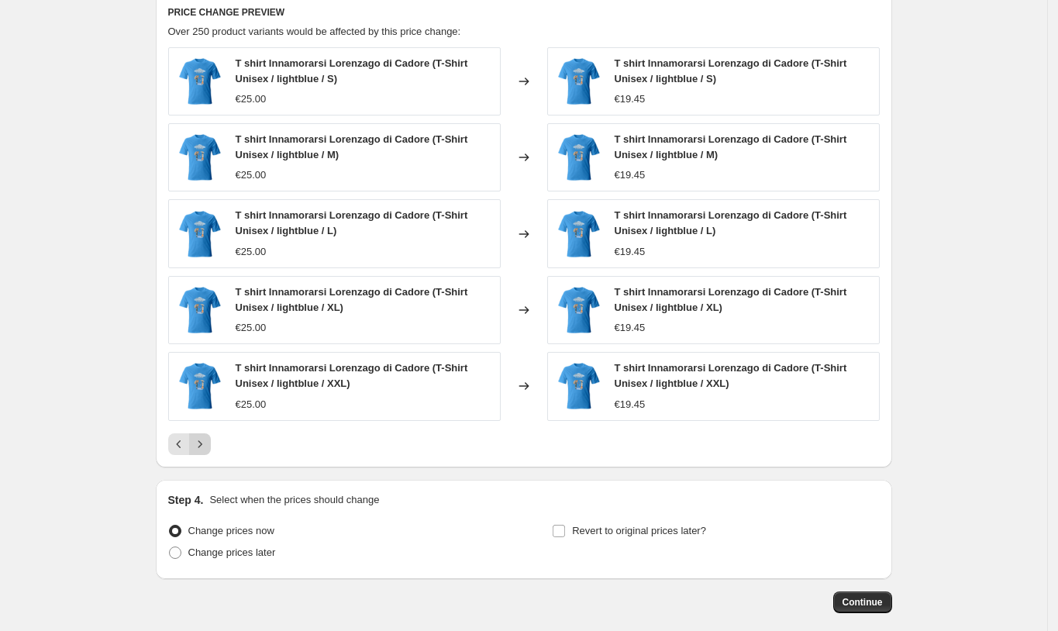
click at [202, 419] on div "T shirt Innamorarsi Lorenzago di Cadore (T-Shirt Unisex / lightblue / XXL) €25.…" at bounding box center [334, 386] width 332 height 68
click at [198, 441] on icon "Next" at bounding box center [199, 443] width 15 height 15
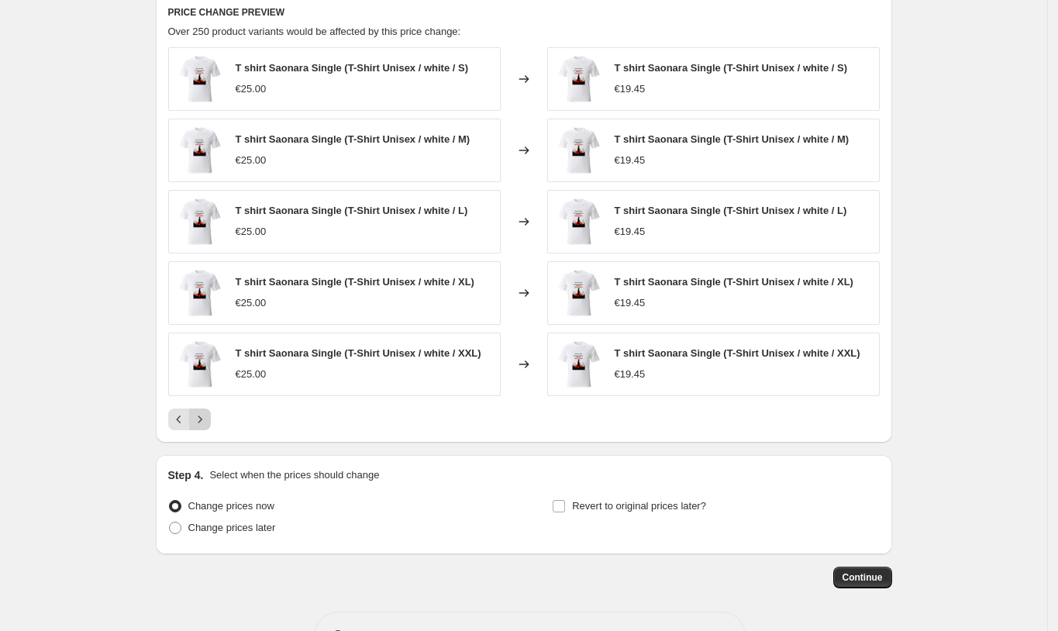
click at [205, 428] on button "Next" at bounding box center [200, 419] width 22 height 22
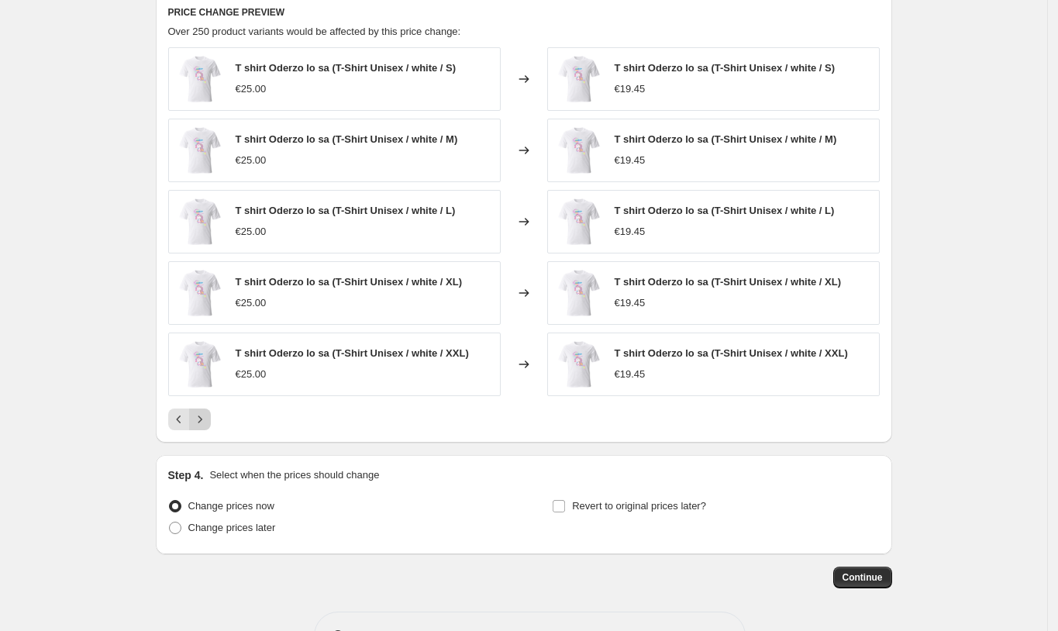
click at [205, 428] on button "Next" at bounding box center [200, 419] width 22 height 22
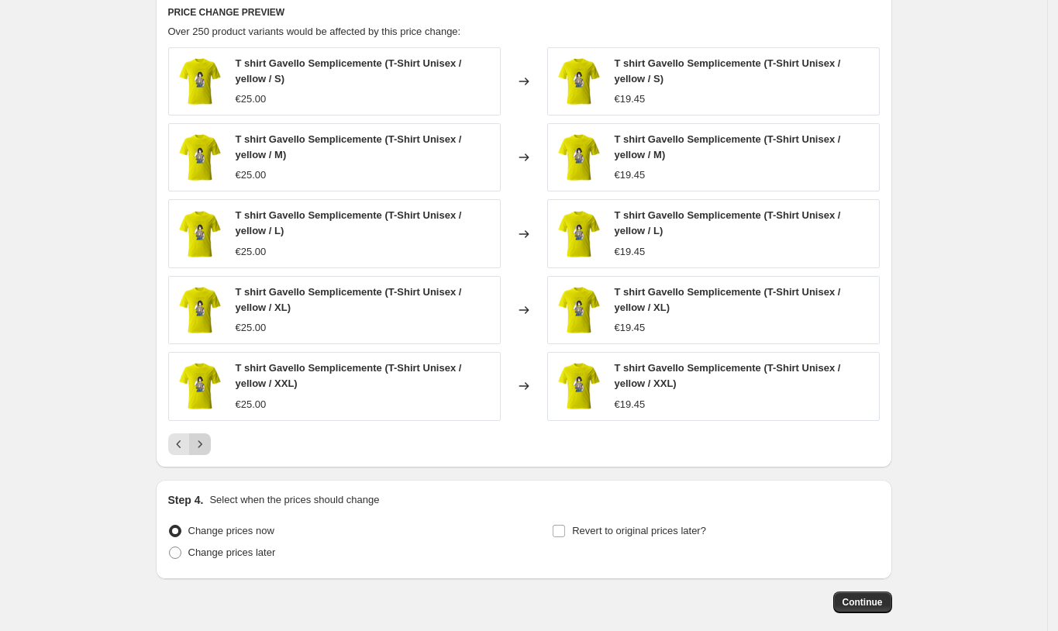
click at [205, 428] on div "T shirt Gavello Semplicemente (T-Shirt Unisex / yellow / S) €25.00 Changed to T…" at bounding box center [523, 251] width 711 height 408
click at [205, 437] on icon "Next" at bounding box center [199, 443] width 15 height 15
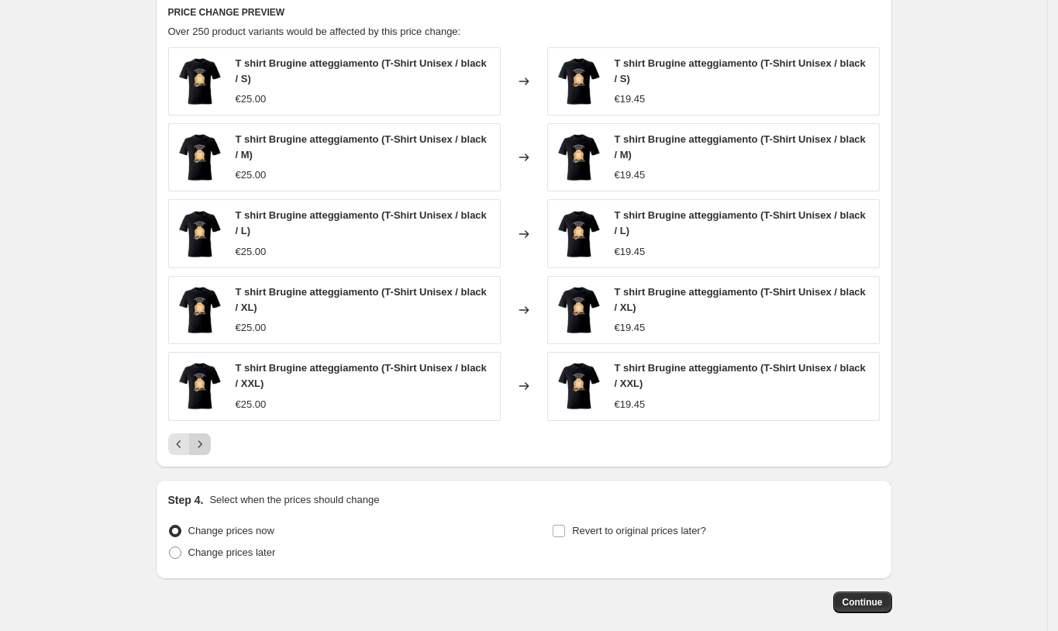
click at [205, 437] on icon "Next" at bounding box center [199, 443] width 15 height 15
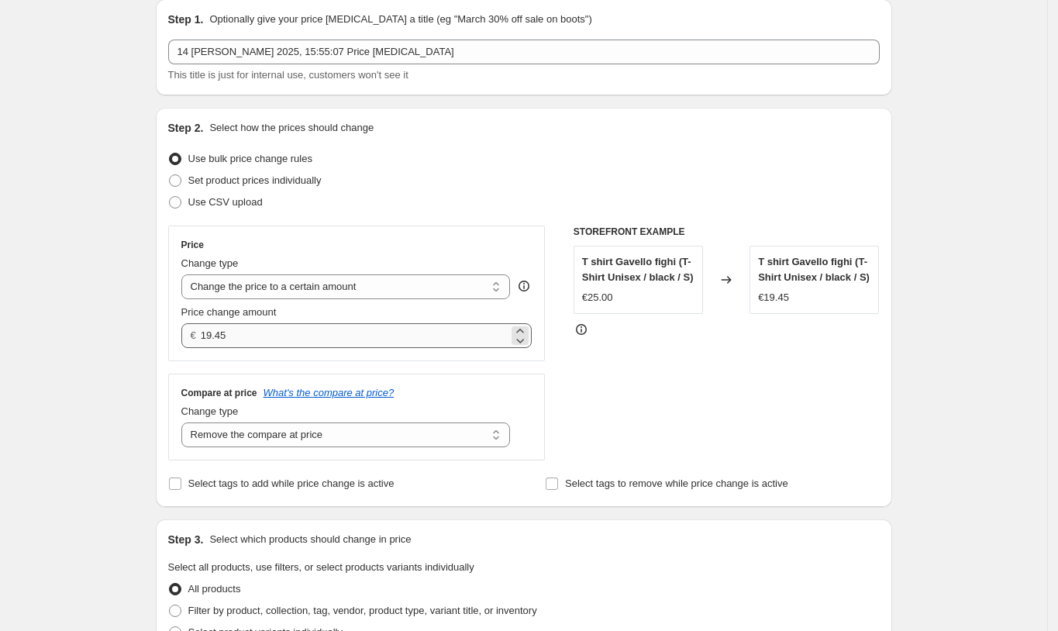
scroll to position [0, 0]
